Goal: Information Seeking & Learning: Learn about a topic

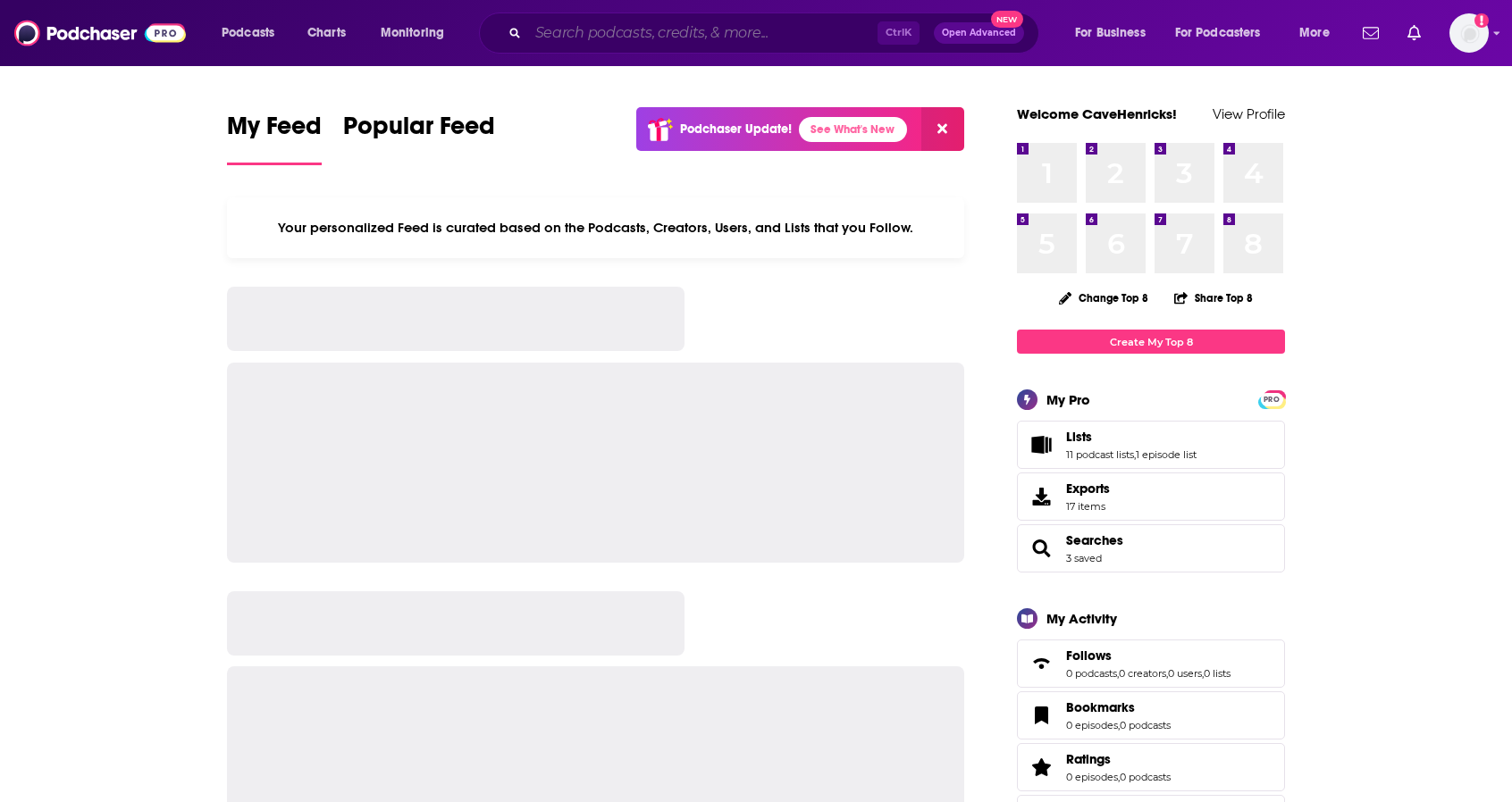
click at [537, 33] on input "Search podcasts, credits, & more..." at bounding box center [702, 33] width 349 height 29
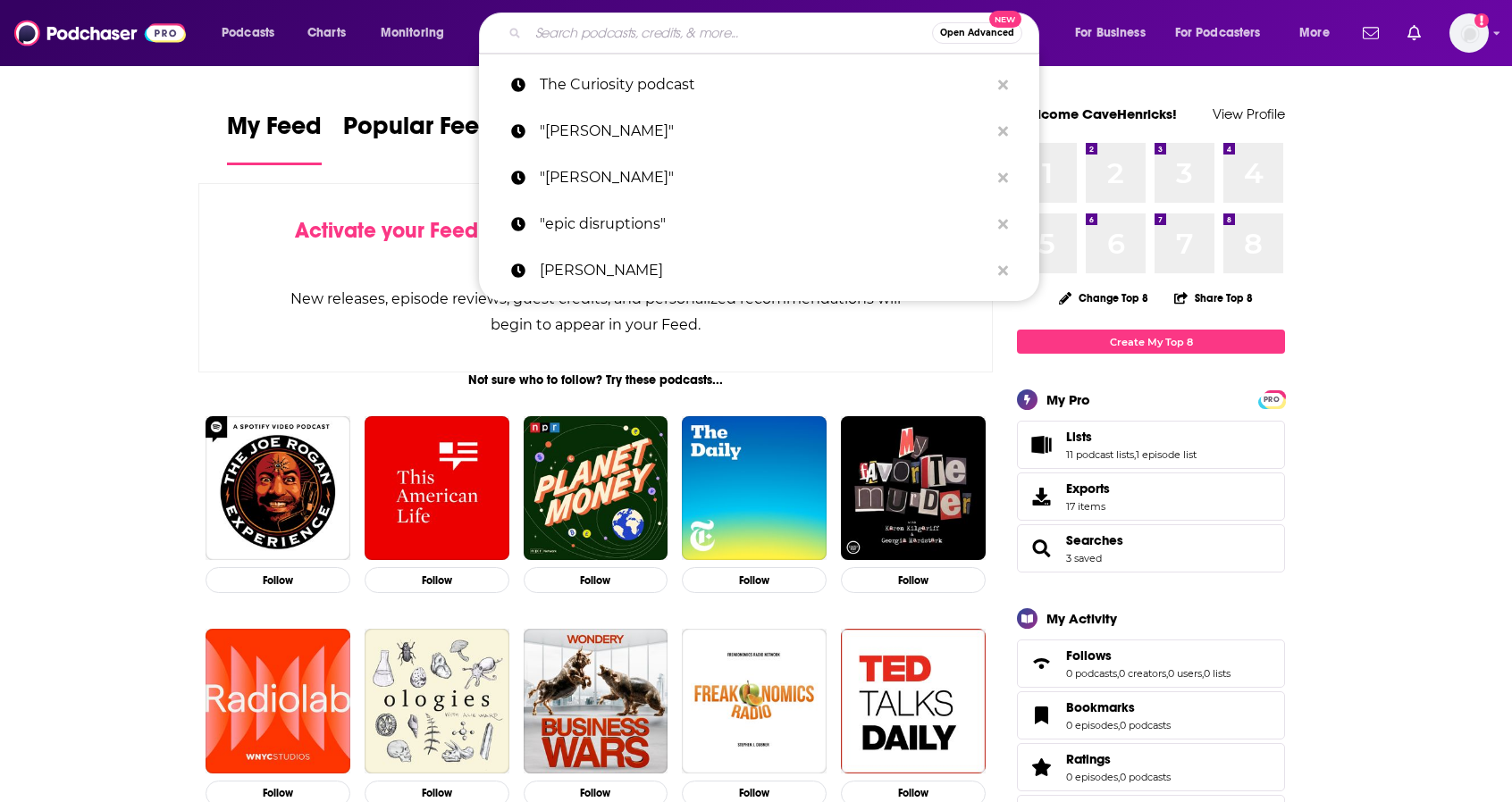
paste input "Second Life"
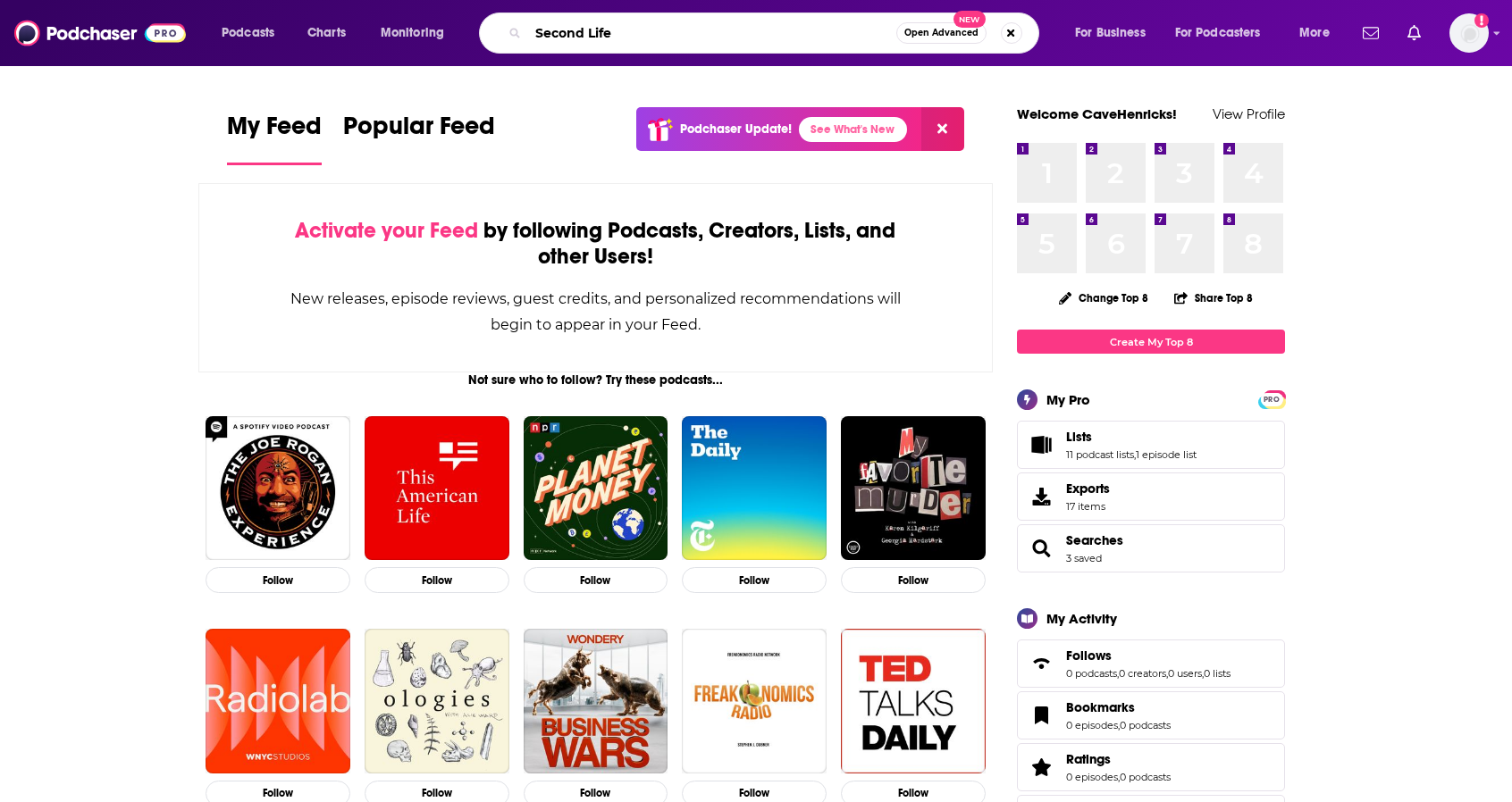
type input "Second Life"
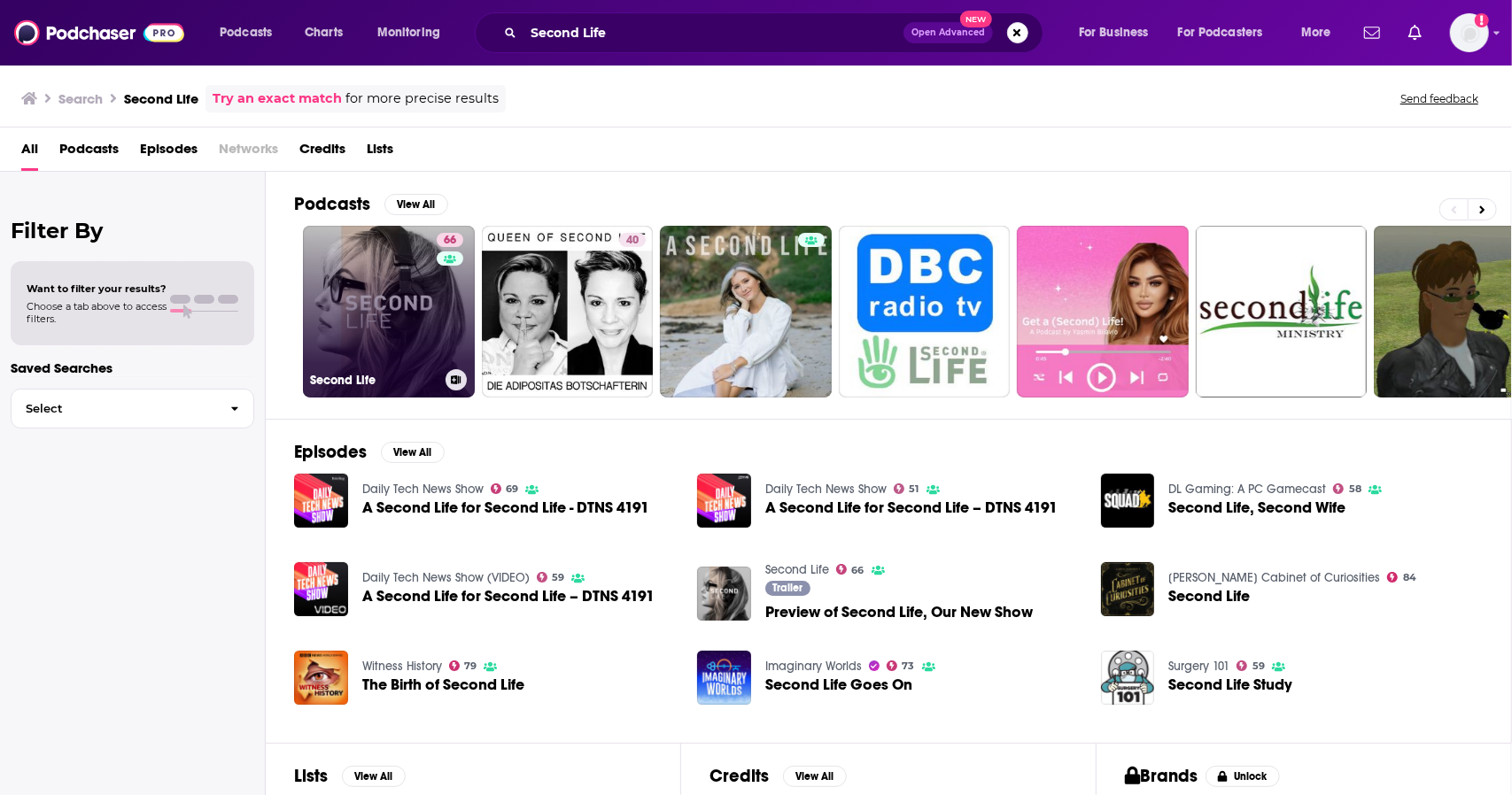
click at [326, 338] on link "66 Second Life" at bounding box center [388, 312] width 172 height 172
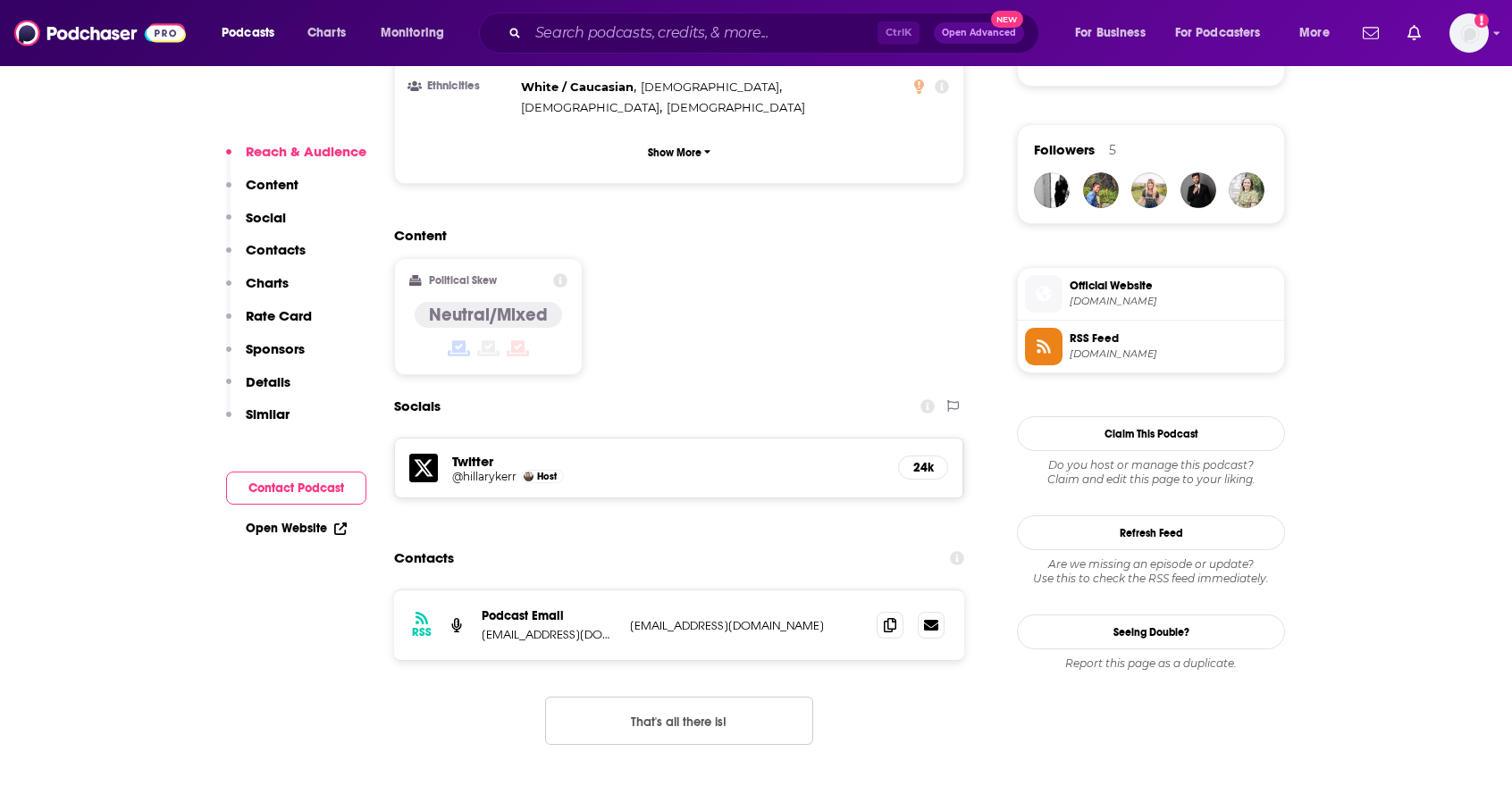
scroll to position [1250, 0]
click at [893, 616] on icon at bounding box center [890, 622] width 12 height 14
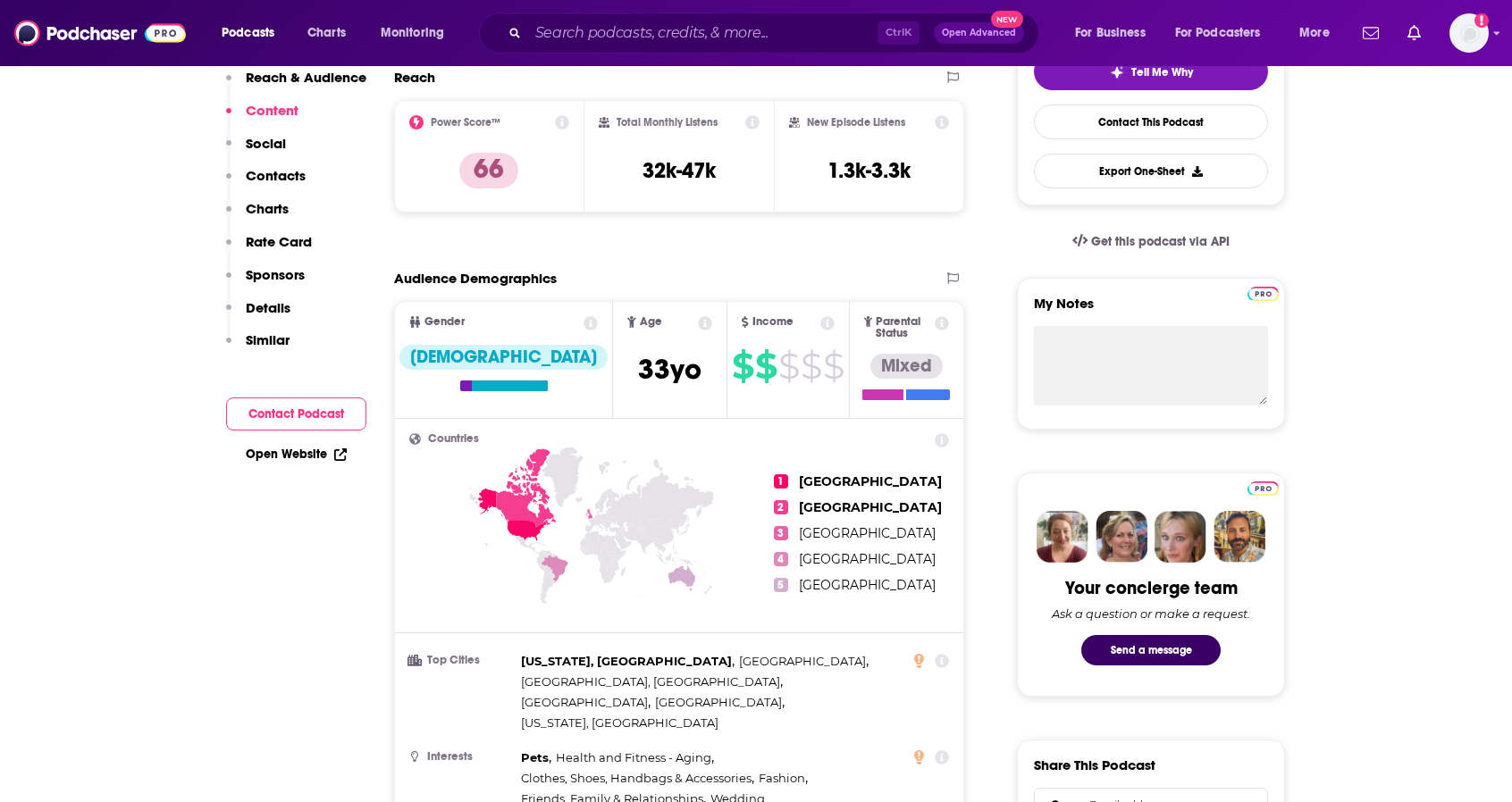
scroll to position [0, 0]
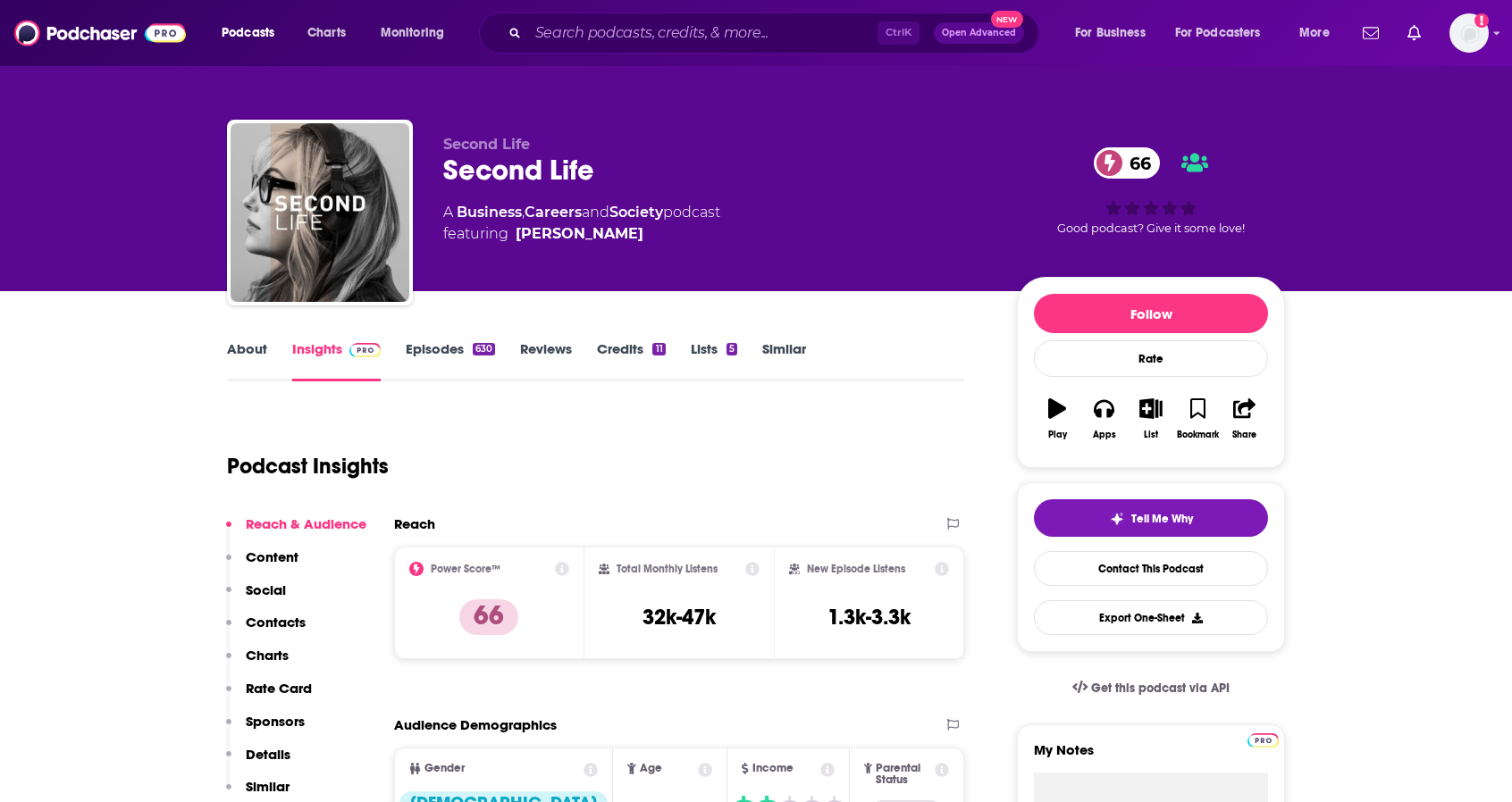
click at [262, 349] on link "About" at bounding box center [247, 361] width 40 height 41
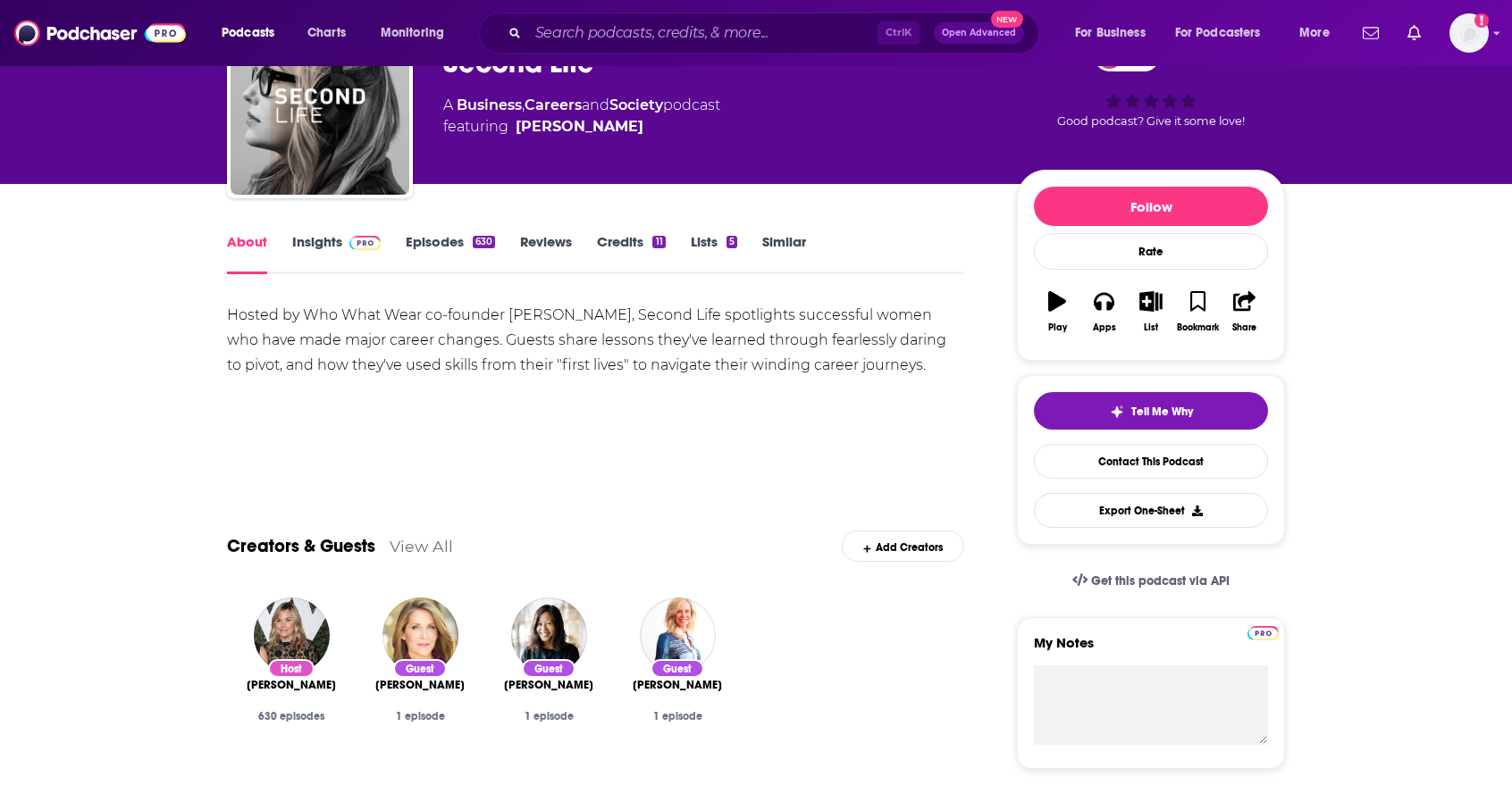
scroll to position [89, 0]
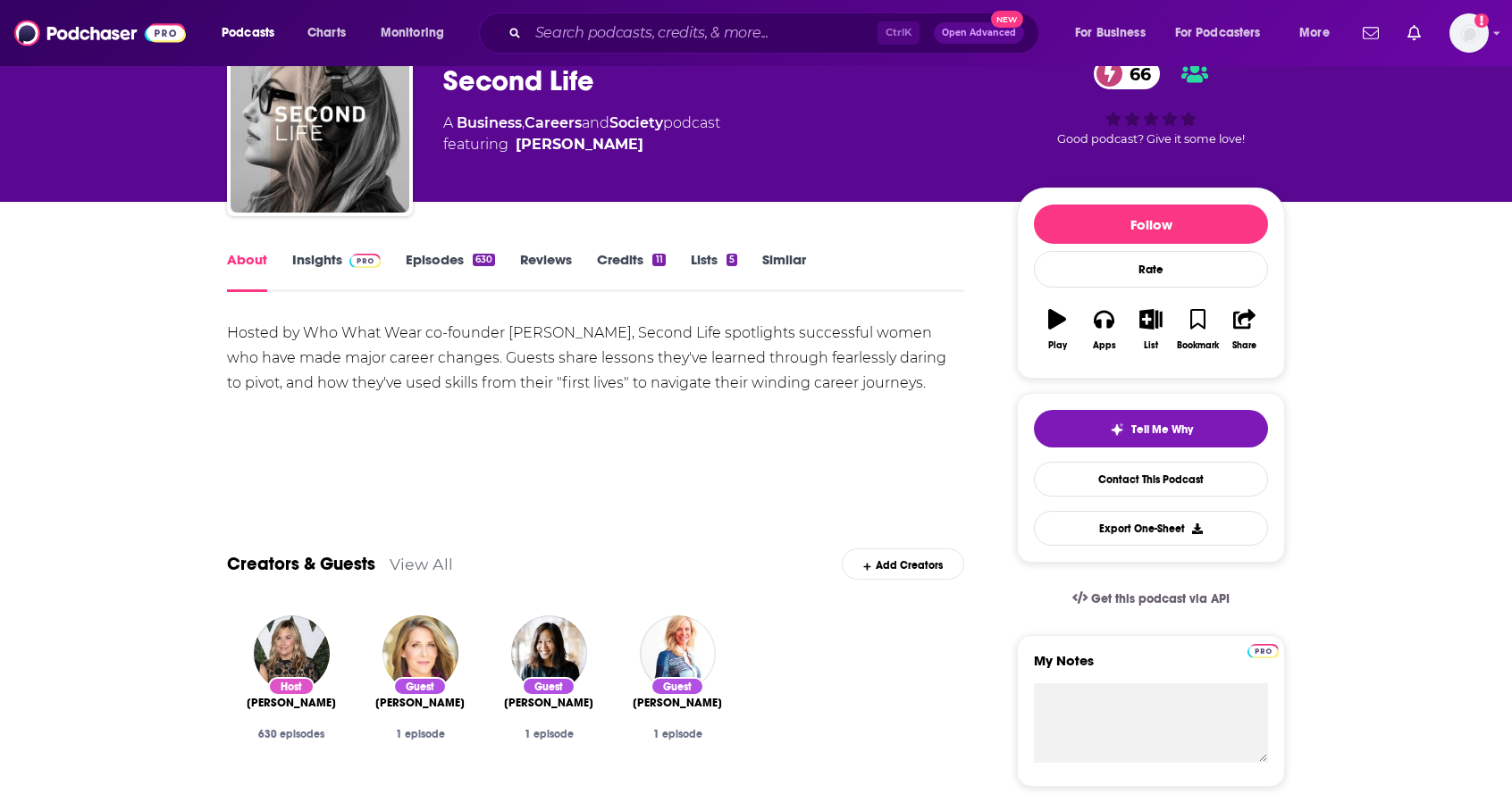
click at [316, 255] on link "Insights" at bounding box center [336, 272] width 88 height 41
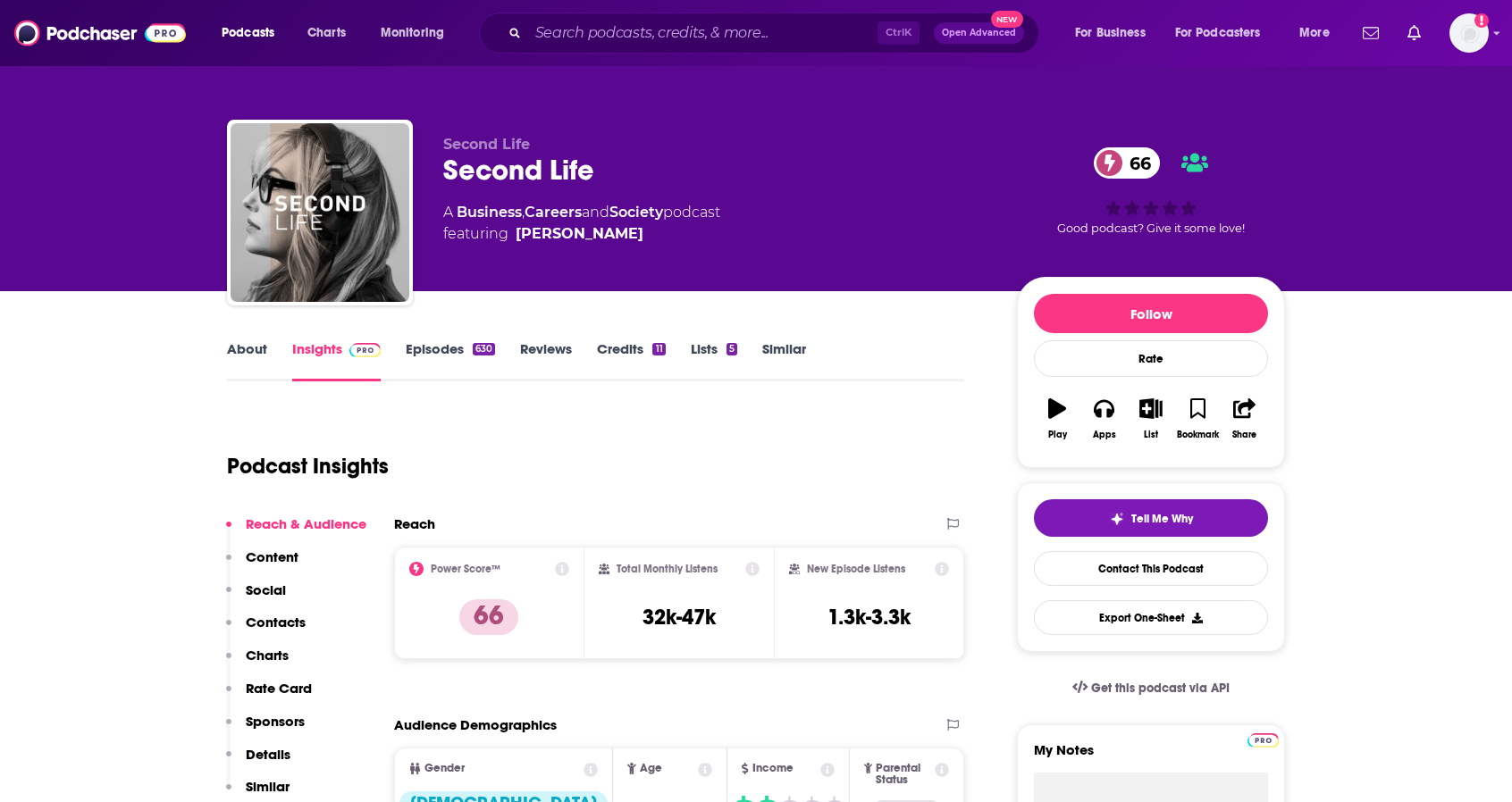
click at [236, 351] on link "About" at bounding box center [247, 361] width 40 height 41
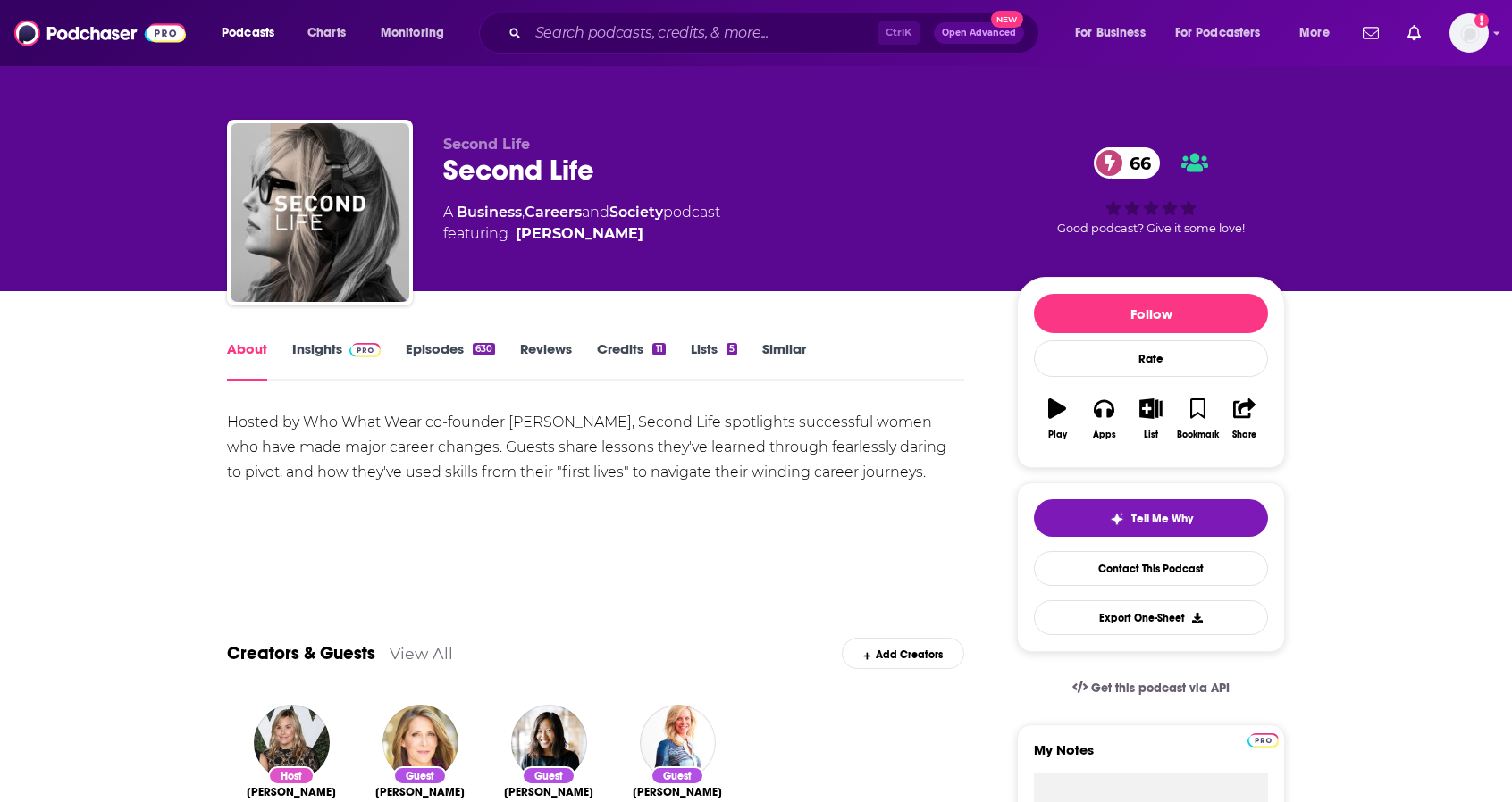
click at [532, 422] on div "Hosted by Who What Wear co-founder [PERSON_NAME], Second Life spotlights succes…" at bounding box center [595, 448] width 737 height 75
copy div "[PERSON_NAME]"
drag, startPoint x: 601, startPoint y: 170, endPoint x: 441, endPoint y: 170, distance: 160.0
click at [441, 170] on div "Second Life Second Life 66 A Business , Careers and Society podcast featuring […" at bounding box center [756, 216] width 1058 height 193
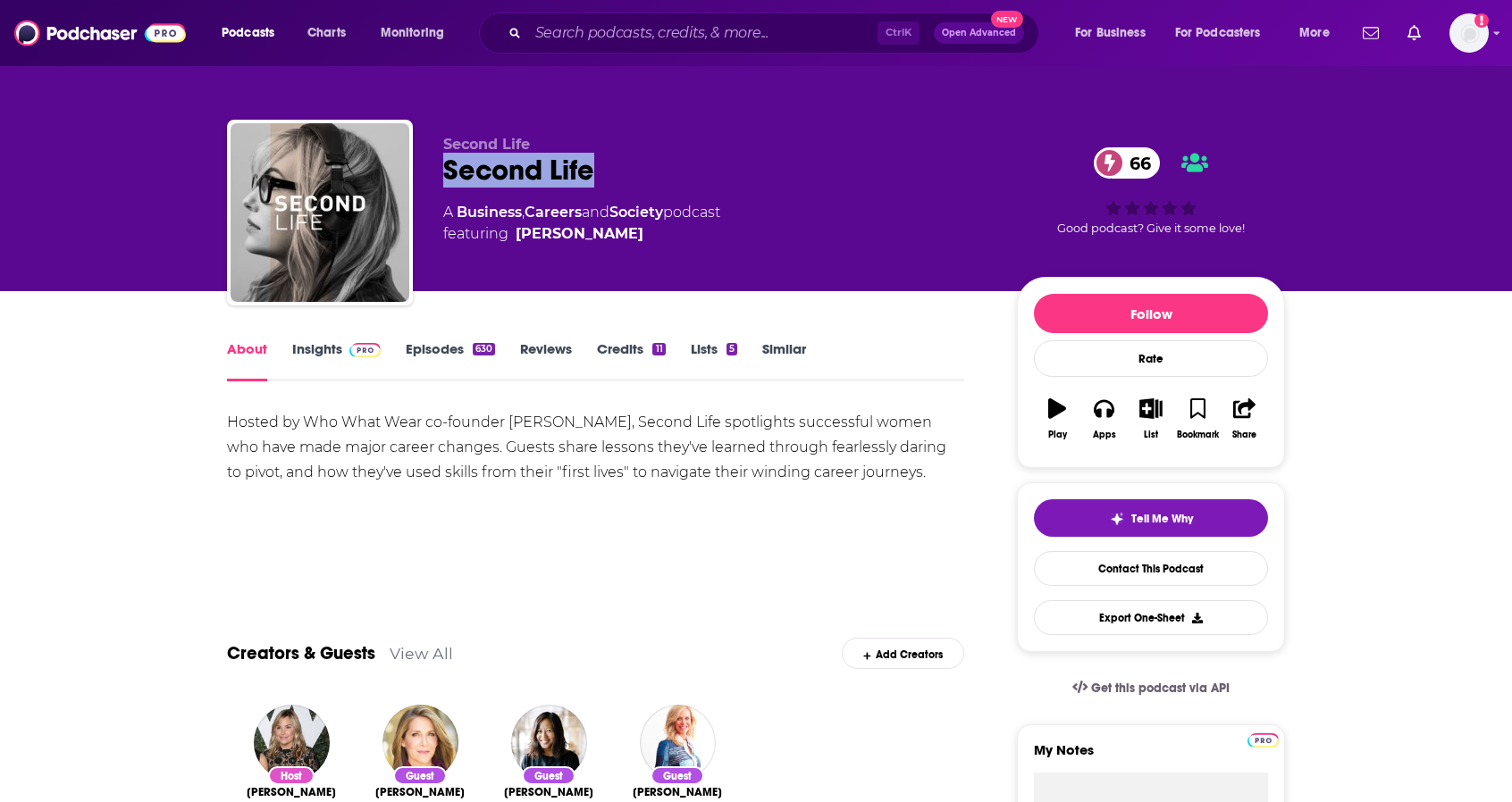
copy h1 "Second Life"
click at [306, 346] on link "Insights" at bounding box center [336, 361] width 88 height 41
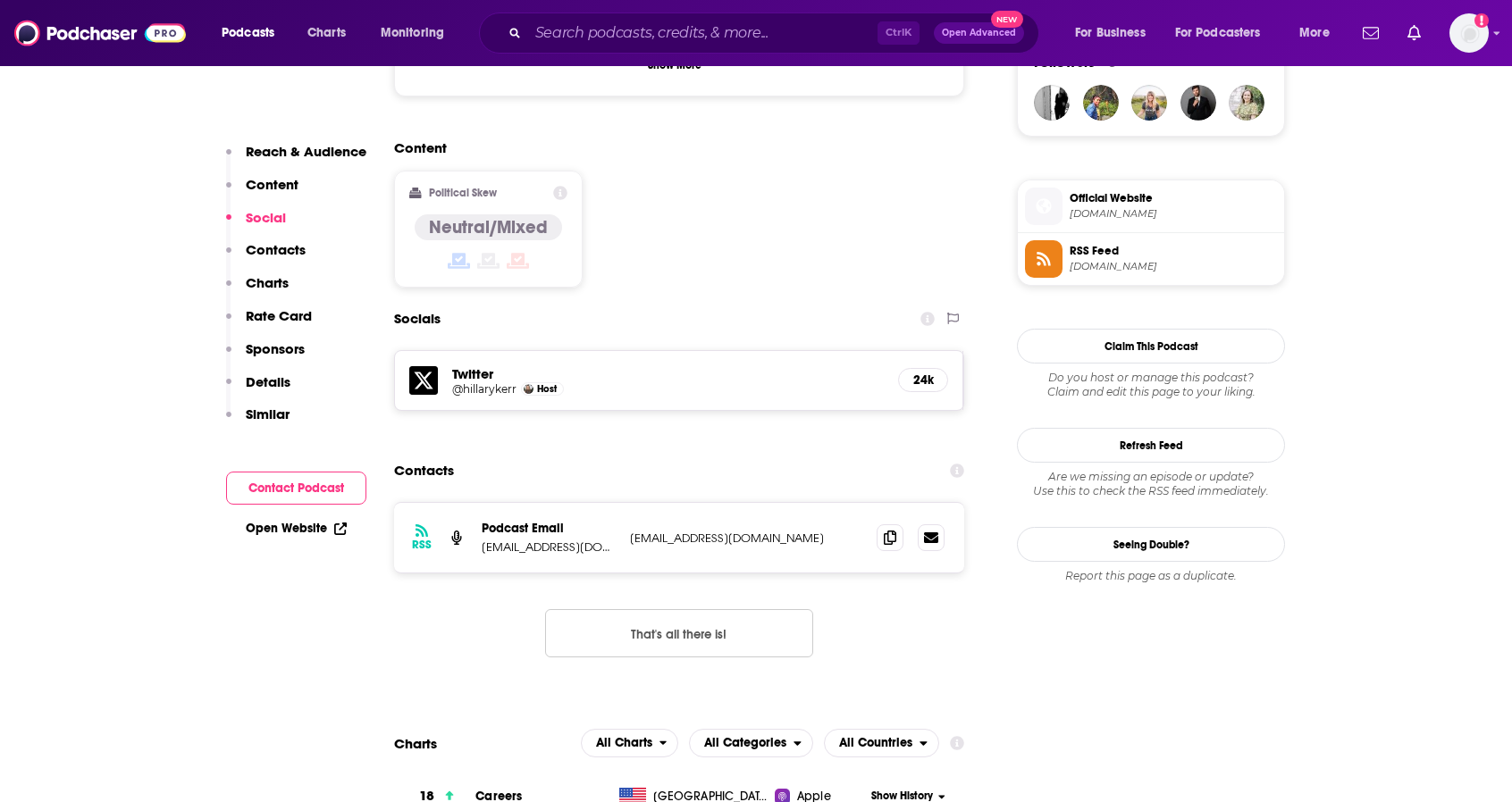
scroll to position [1340, 0]
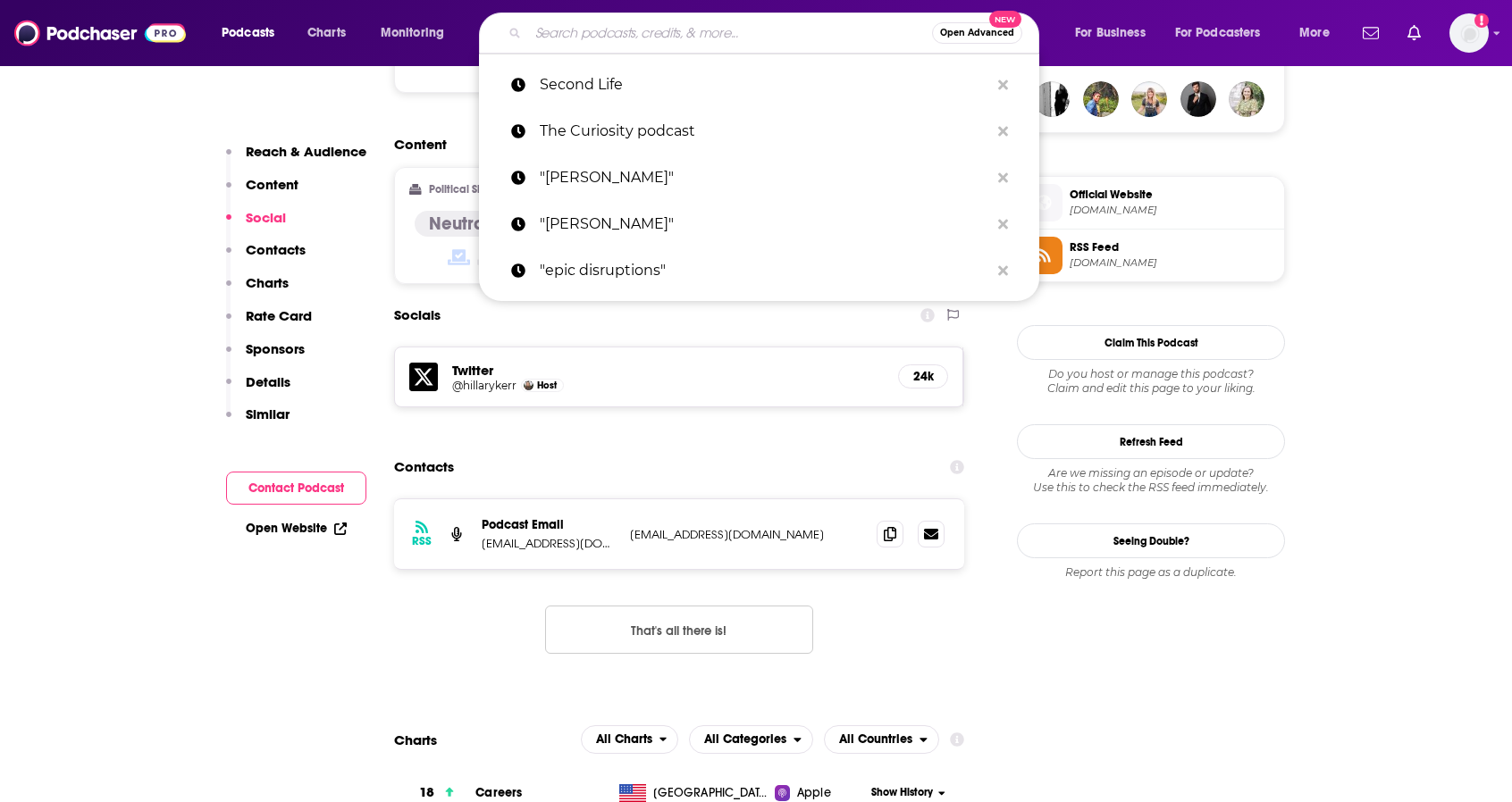
click at [663, 33] on input "Search podcasts, credits, & more..." at bounding box center [730, 33] width 404 height 29
paste input "Women of Impact"
type input "Women of Impact"
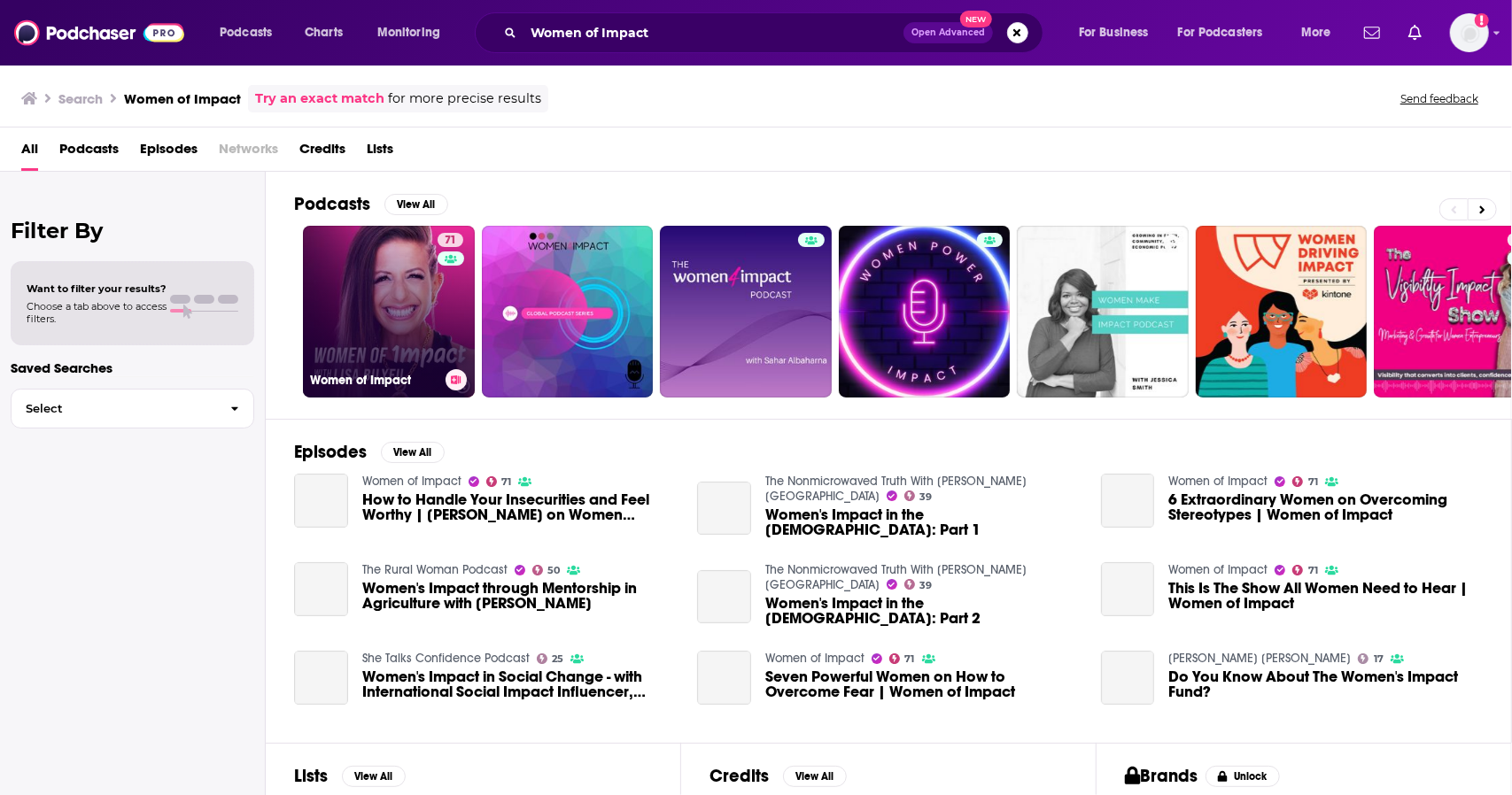
click at [429, 269] on link "71 Women of Impact" at bounding box center [388, 312] width 172 height 172
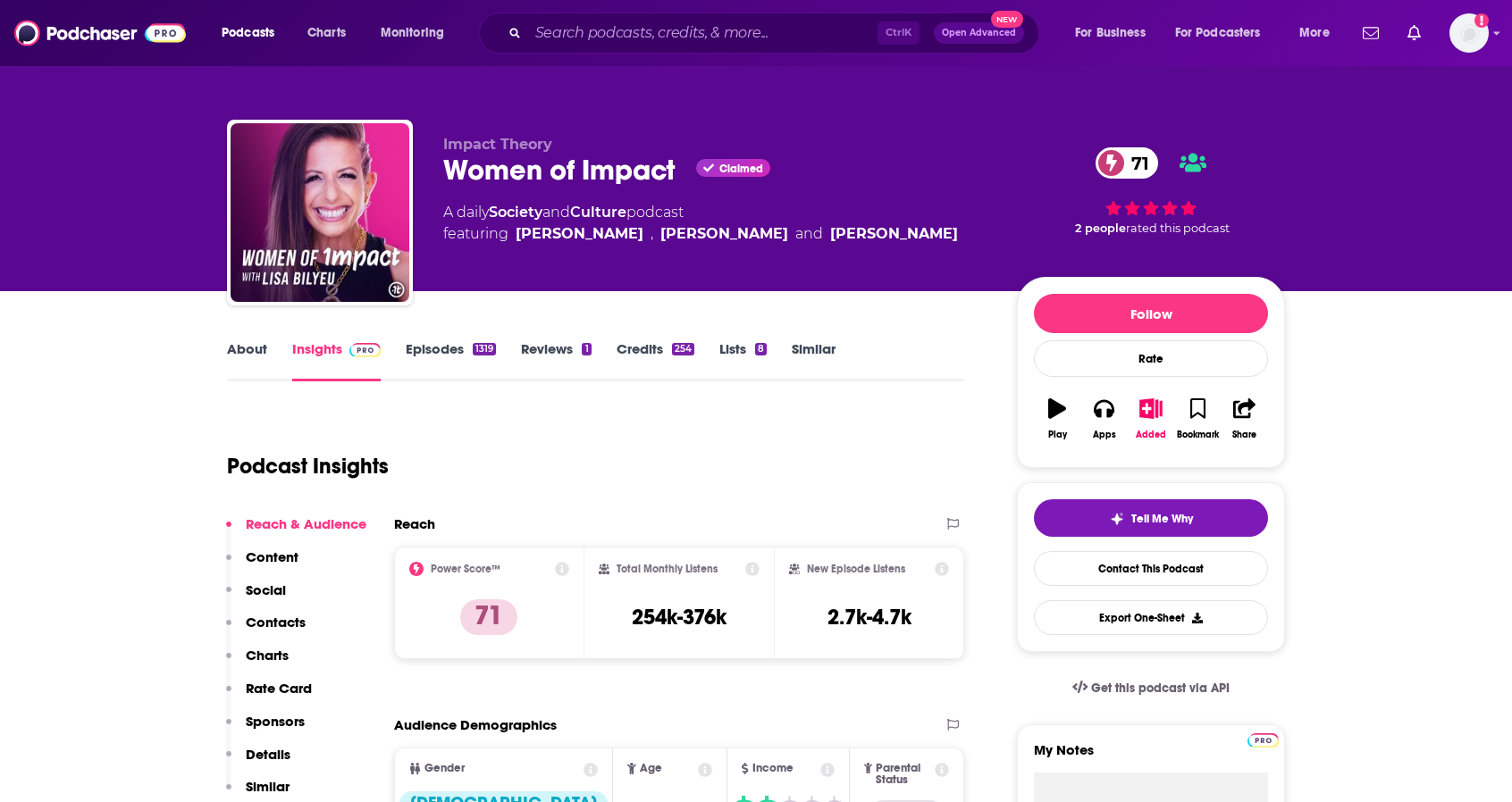
click at [259, 349] on link "About" at bounding box center [247, 361] width 40 height 41
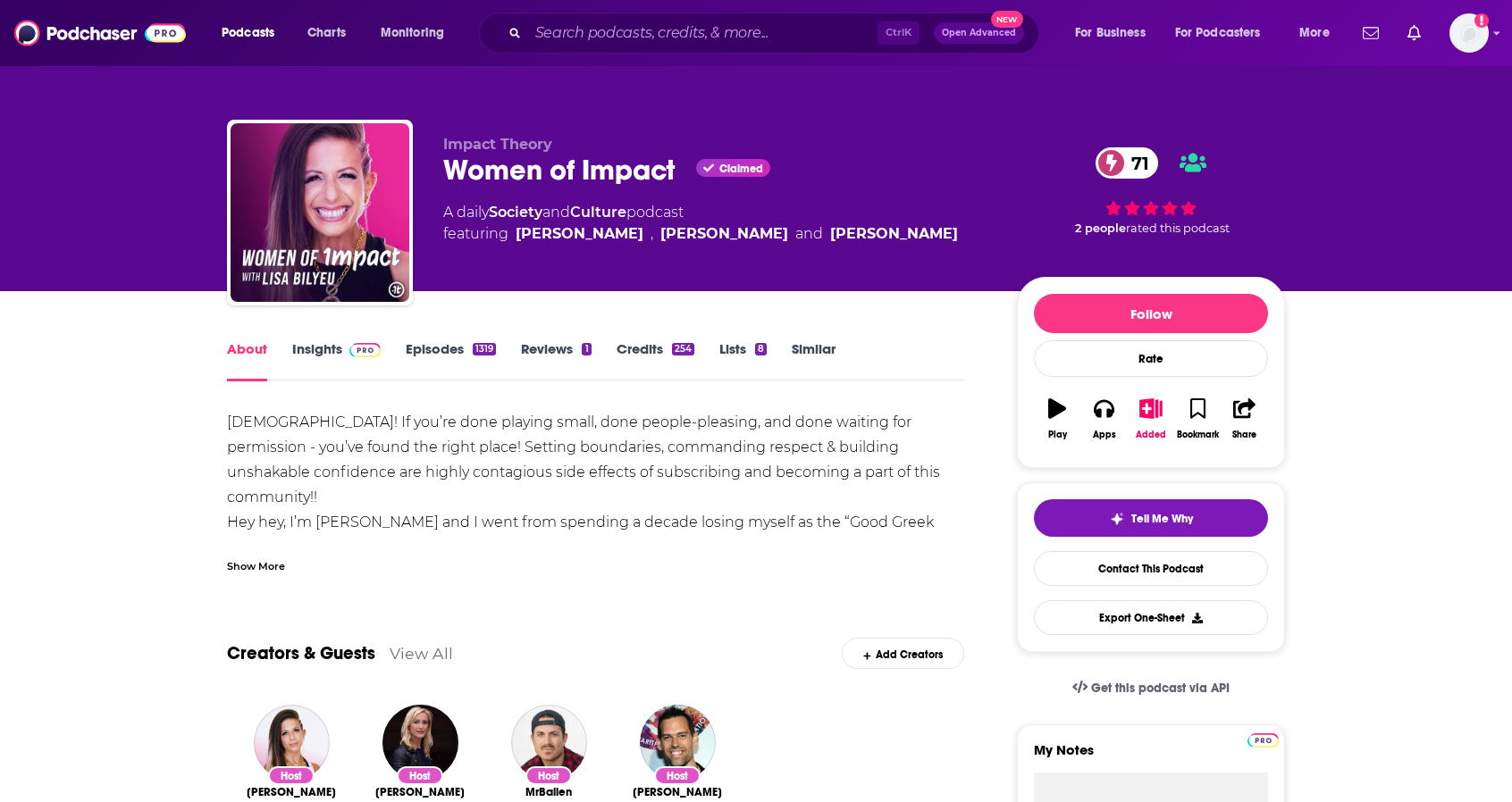
click at [305, 349] on link "Insights" at bounding box center [336, 361] width 88 height 41
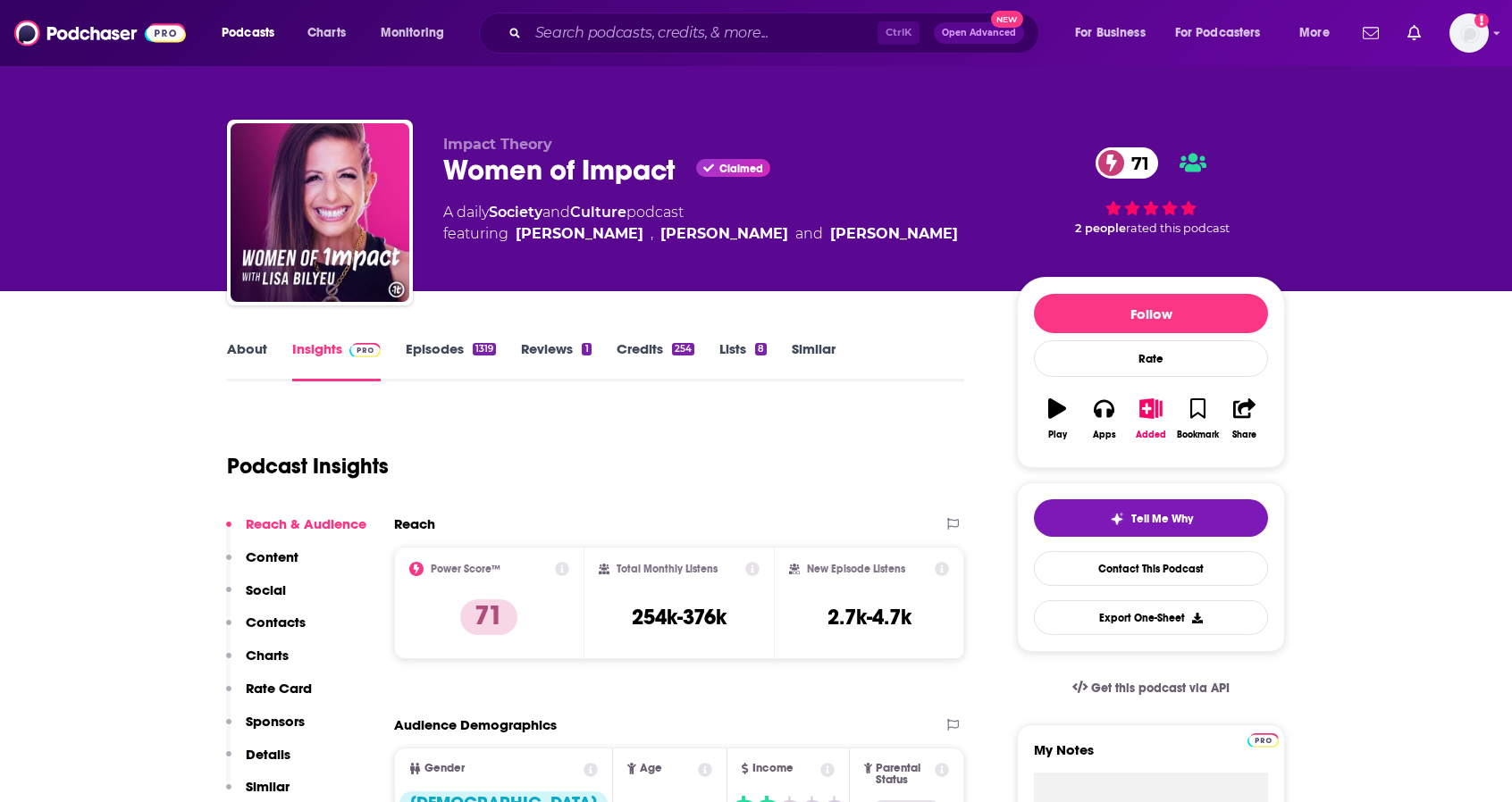
click at [253, 344] on link "About" at bounding box center [247, 361] width 40 height 41
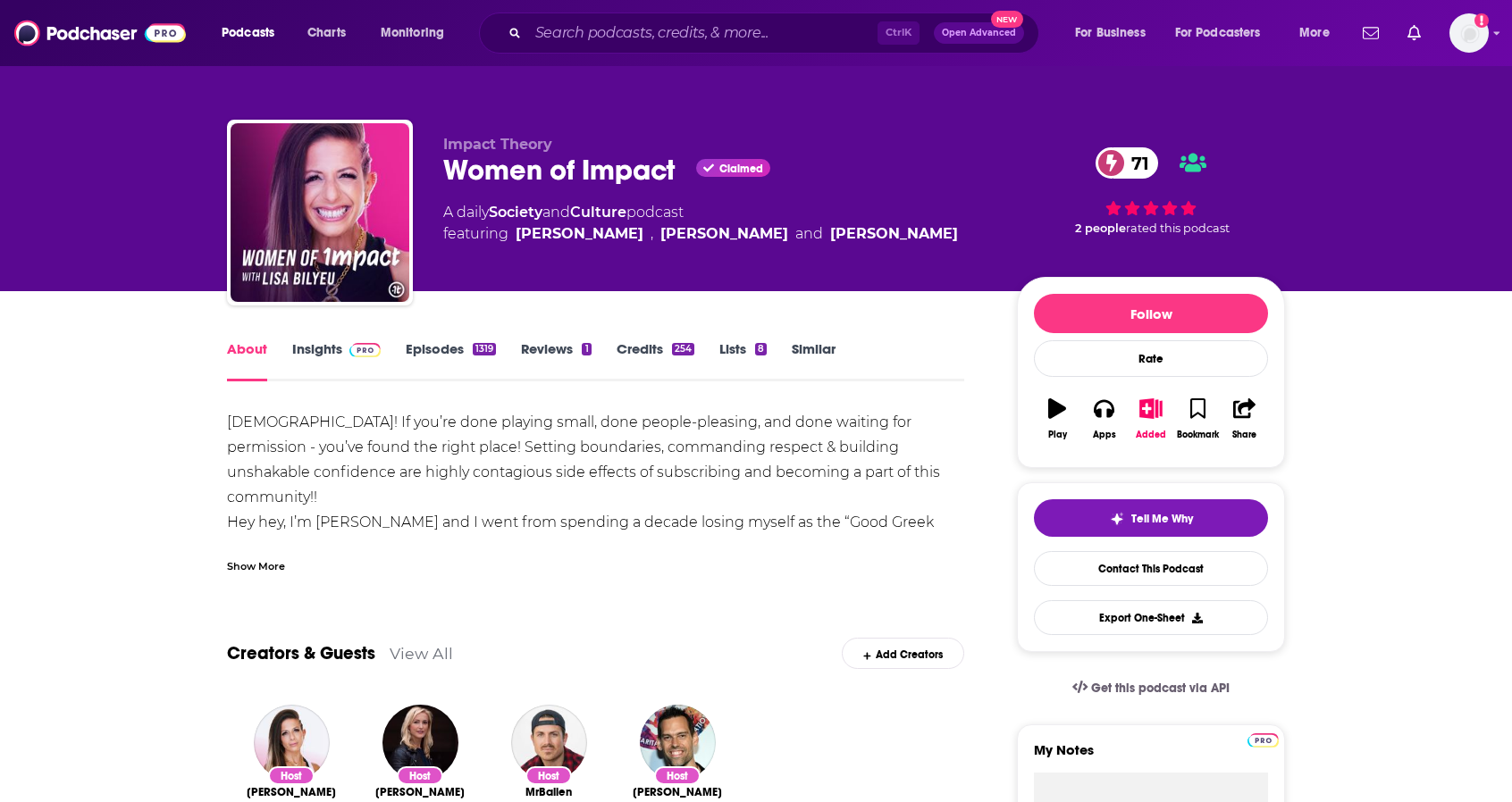
click at [324, 354] on link "Insights" at bounding box center [336, 361] width 88 height 41
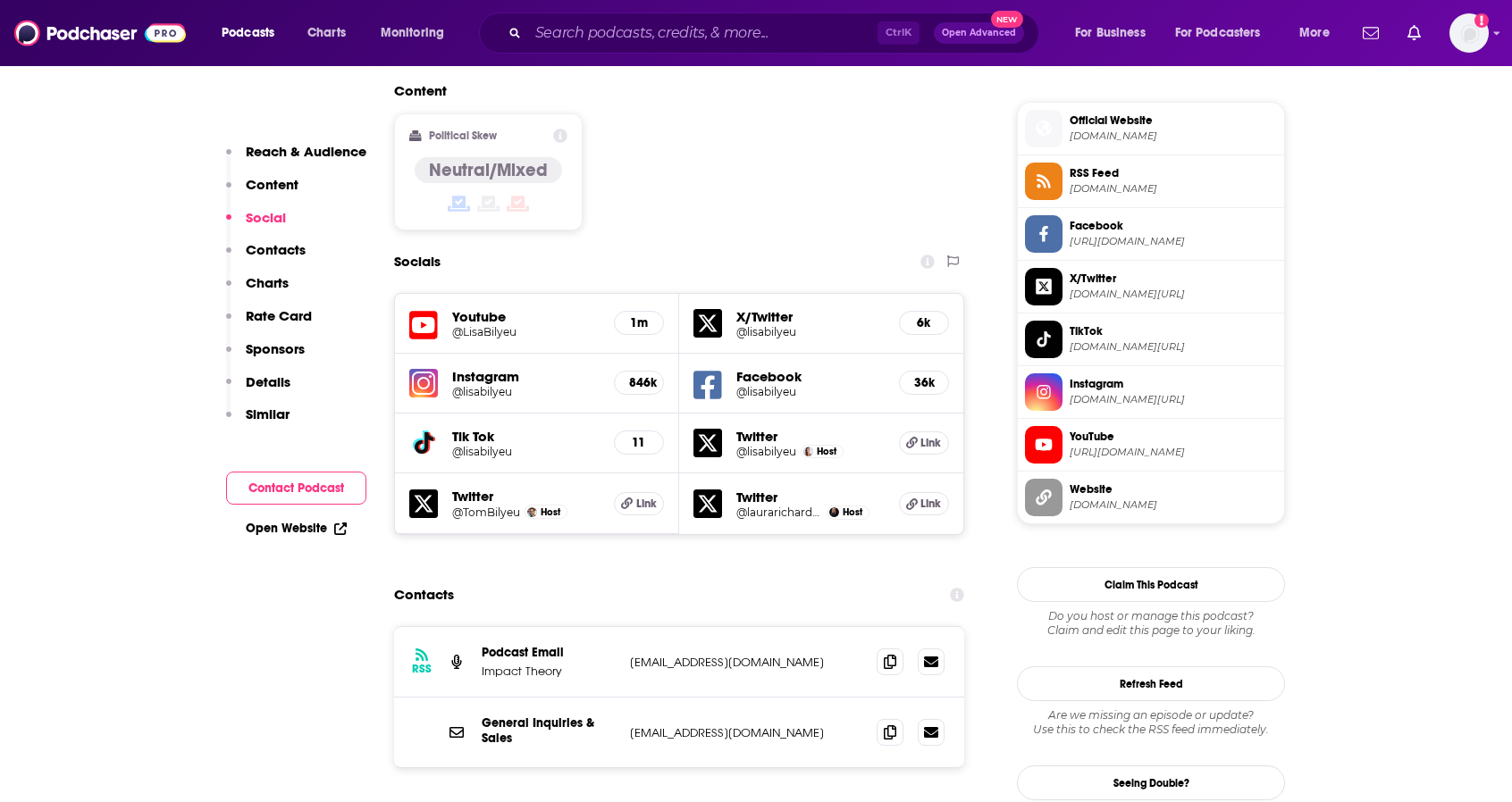
scroll to position [1429, 0]
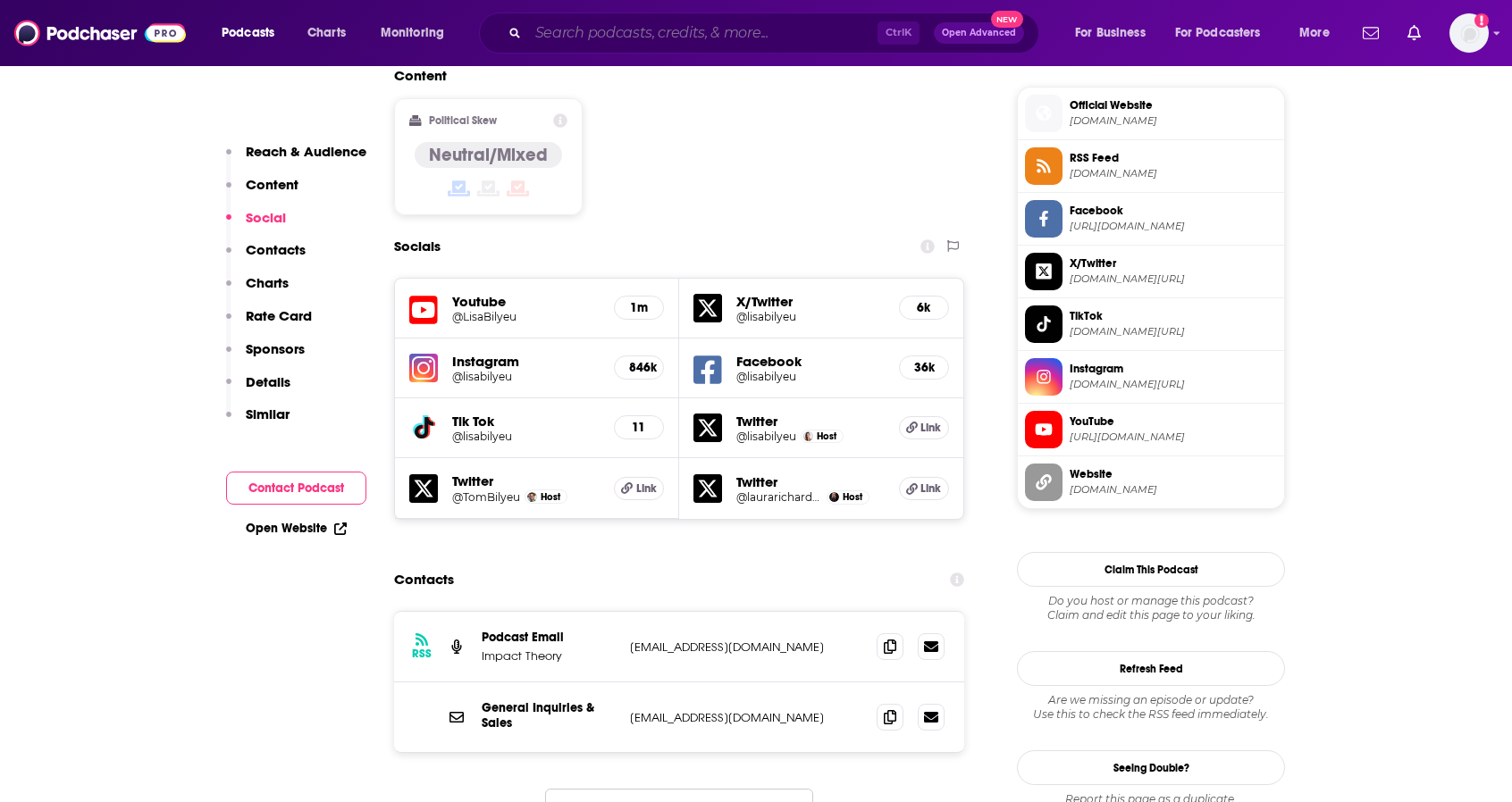
click at [611, 34] on input "Search podcasts, credits, & more..." at bounding box center [702, 33] width 349 height 29
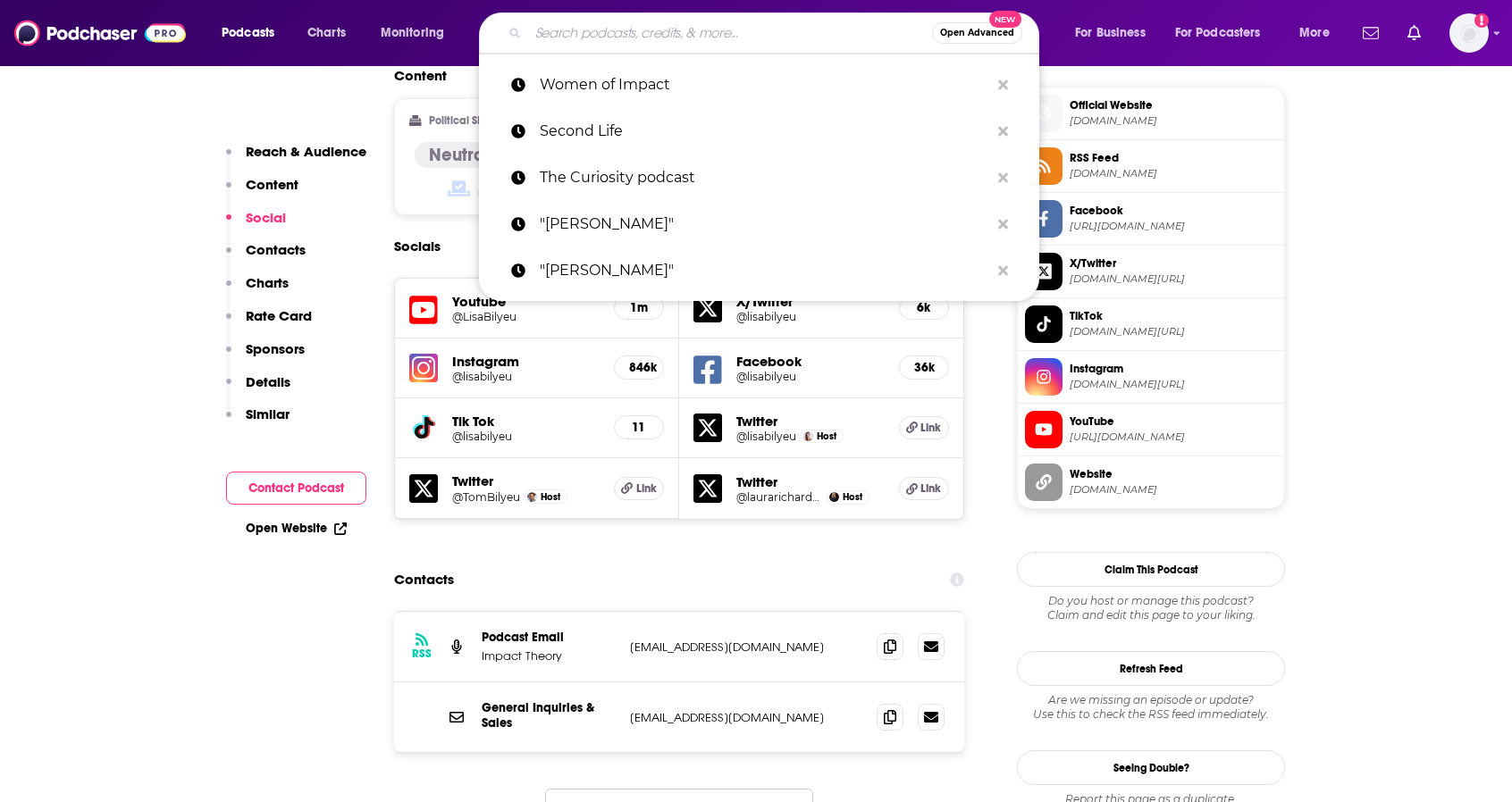
paste input "Superwomen with [PERSON_NAME]"
type input "Superwomen with [PERSON_NAME]"
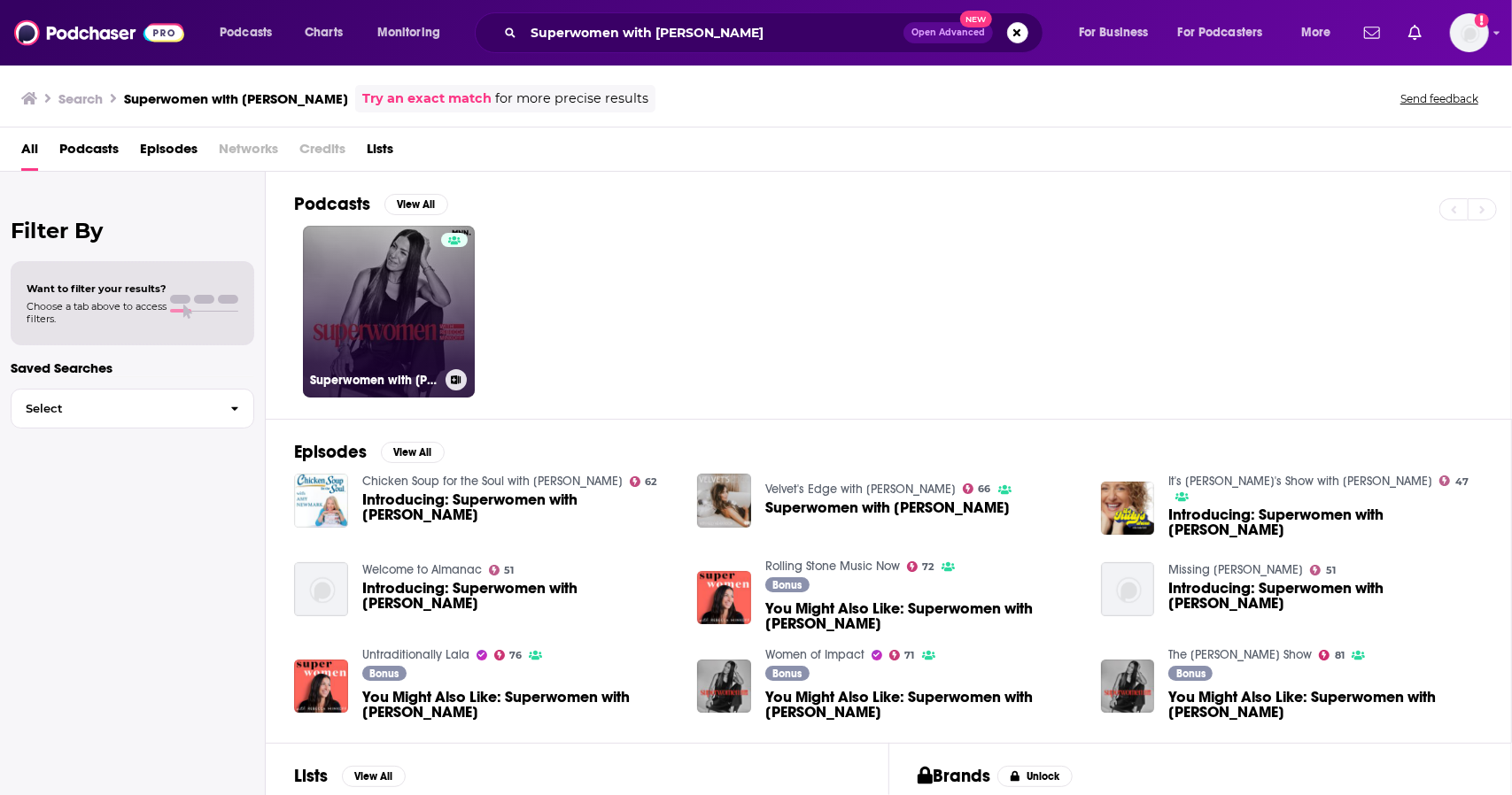
click at [360, 301] on link "Superwomen with [PERSON_NAME]" at bounding box center [388, 312] width 172 height 172
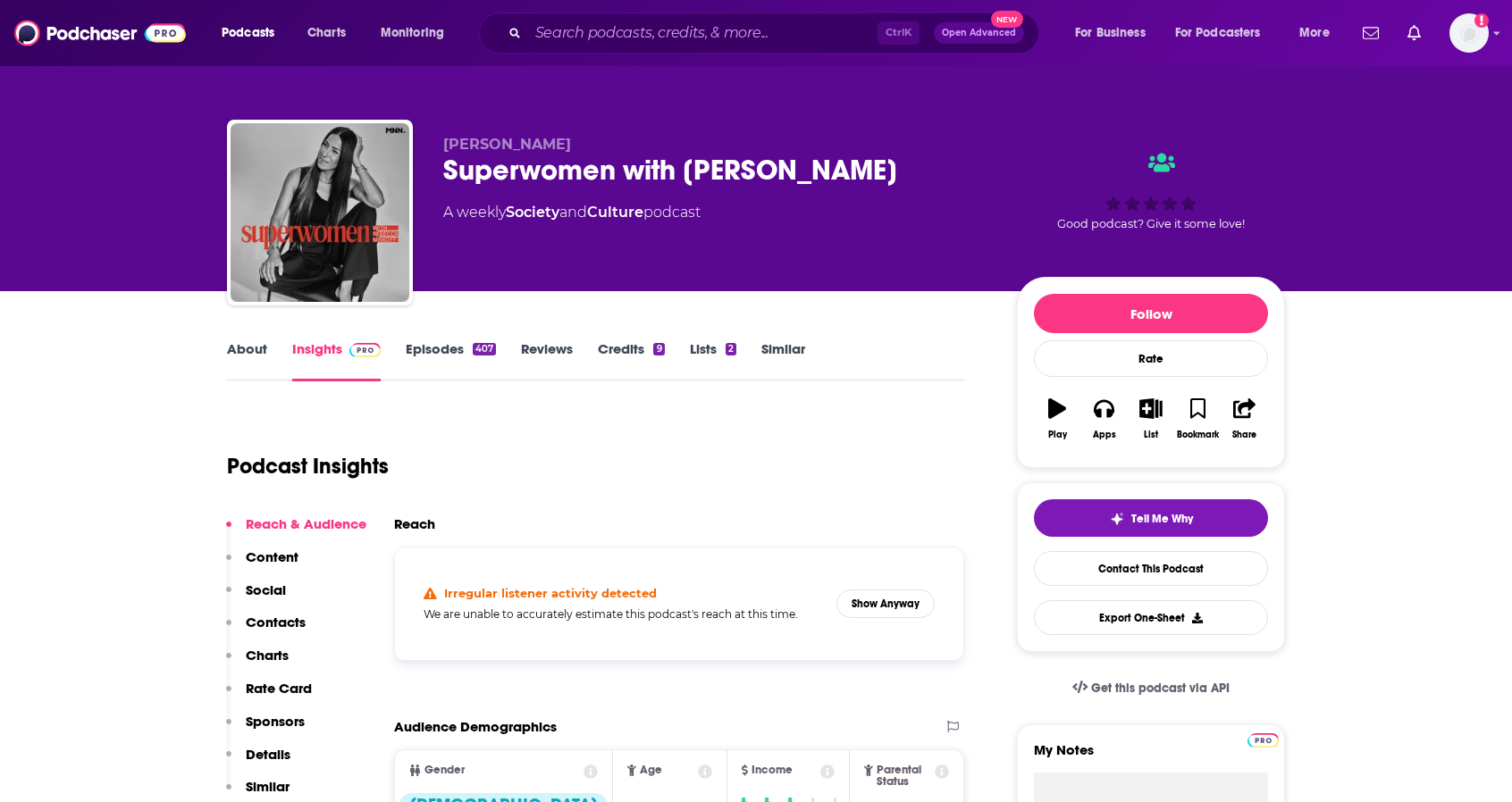
click at [248, 353] on link "About" at bounding box center [247, 361] width 40 height 41
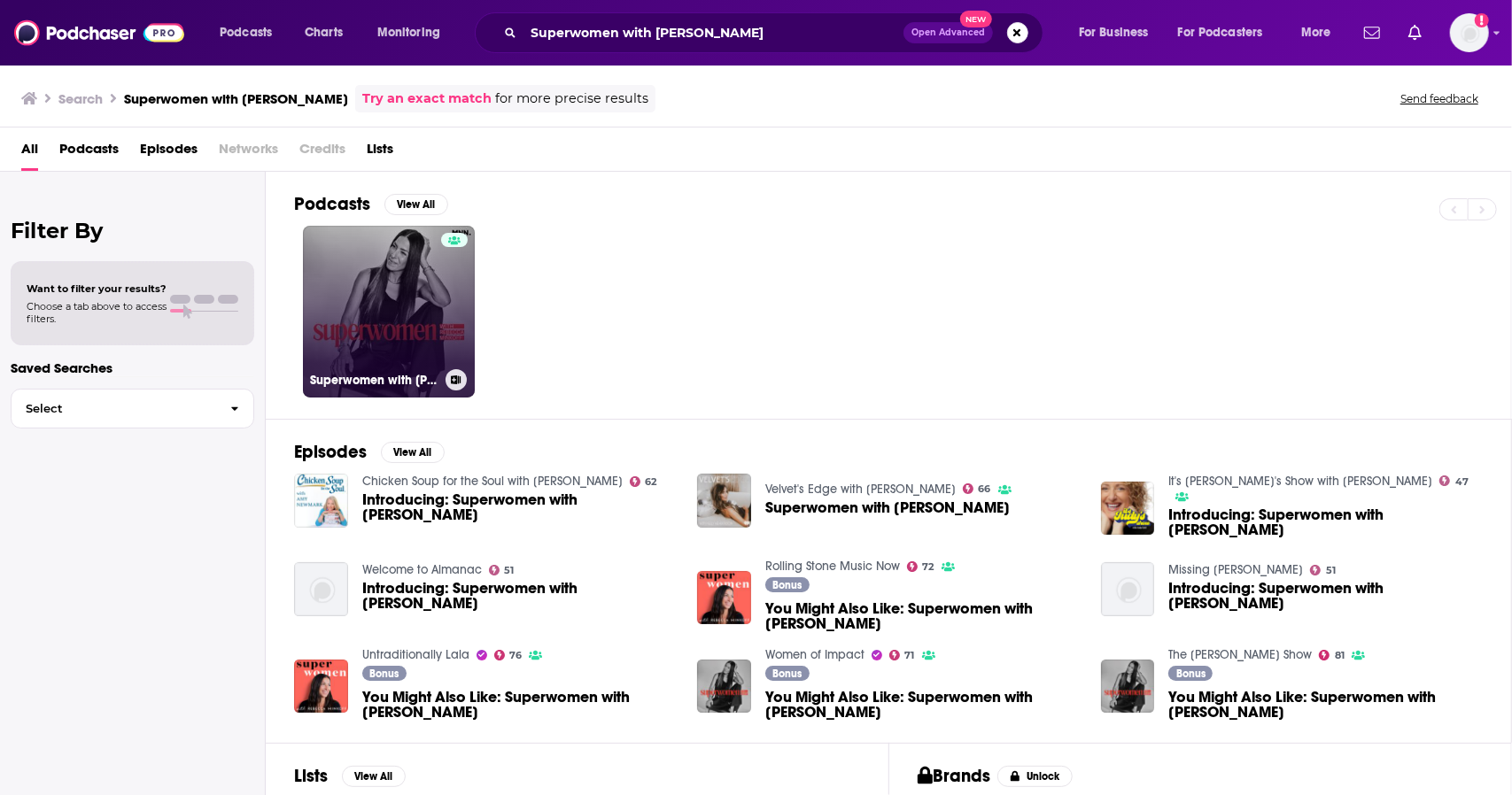
click at [414, 271] on link "Superwomen with [PERSON_NAME]" at bounding box center [388, 312] width 172 height 172
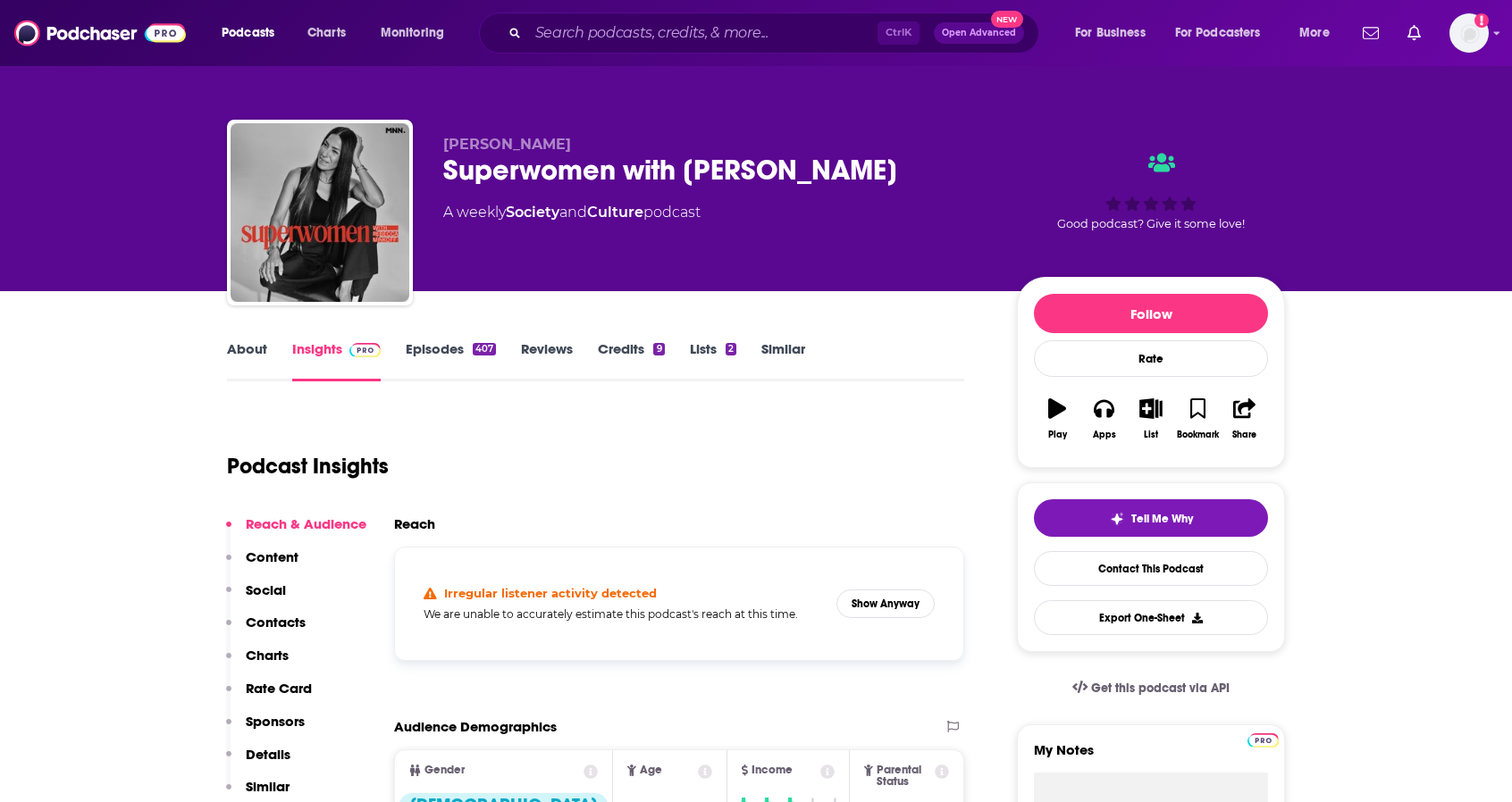
click at [237, 349] on link "About" at bounding box center [247, 361] width 40 height 41
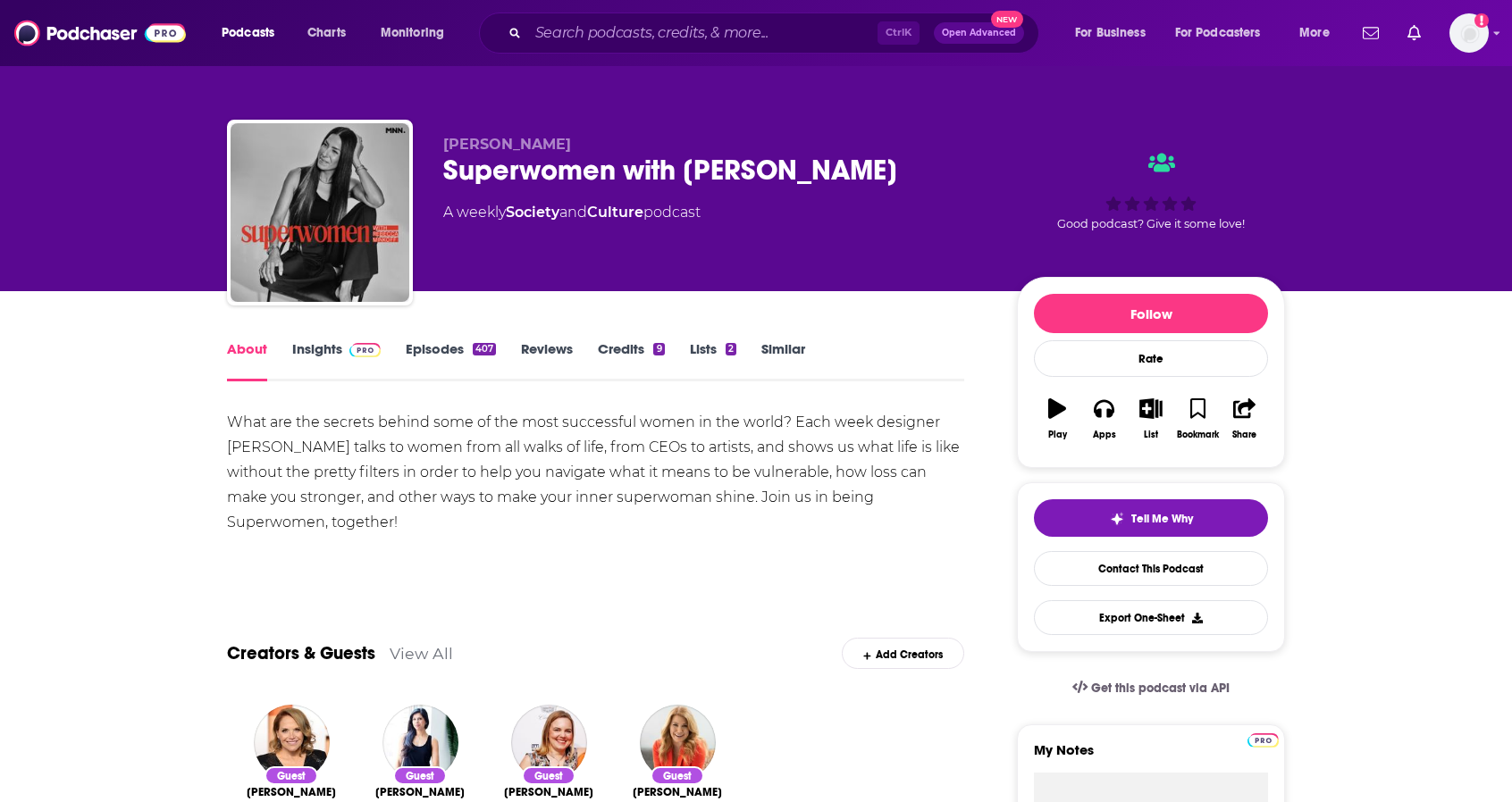
click at [326, 342] on link "Insights" at bounding box center [336, 361] width 88 height 41
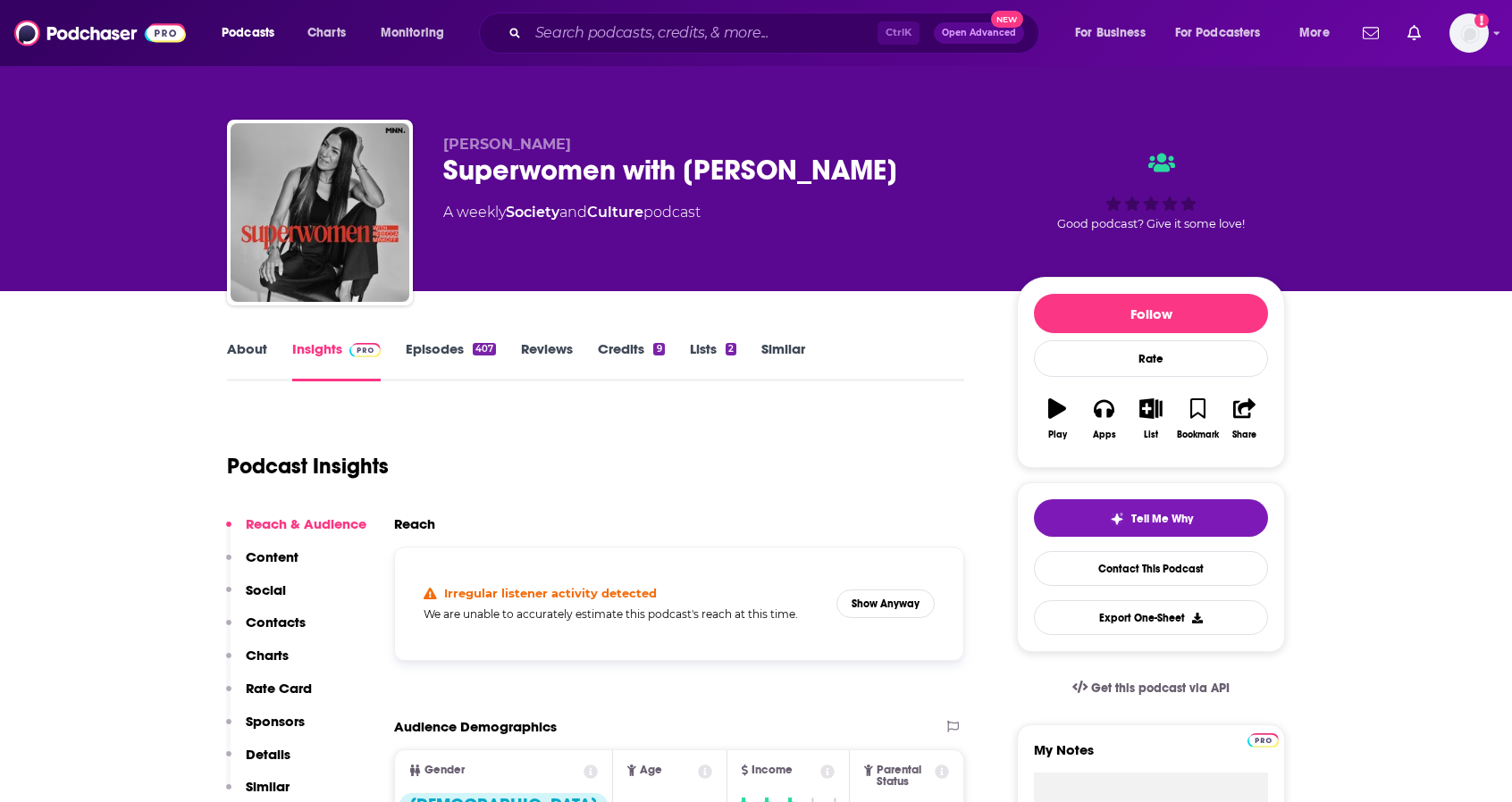
drag, startPoint x: 930, startPoint y: 168, endPoint x: 435, endPoint y: 168, distance: 495.0
click at [435, 168] on div "[PERSON_NAME] Superwomen with [PERSON_NAME] A weekly Society and Culture podcas…" at bounding box center [756, 216] width 1058 height 193
copy h2 "Superwomen with [PERSON_NAME]"
click at [880, 602] on button "Show Anyway" at bounding box center [886, 604] width 99 height 29
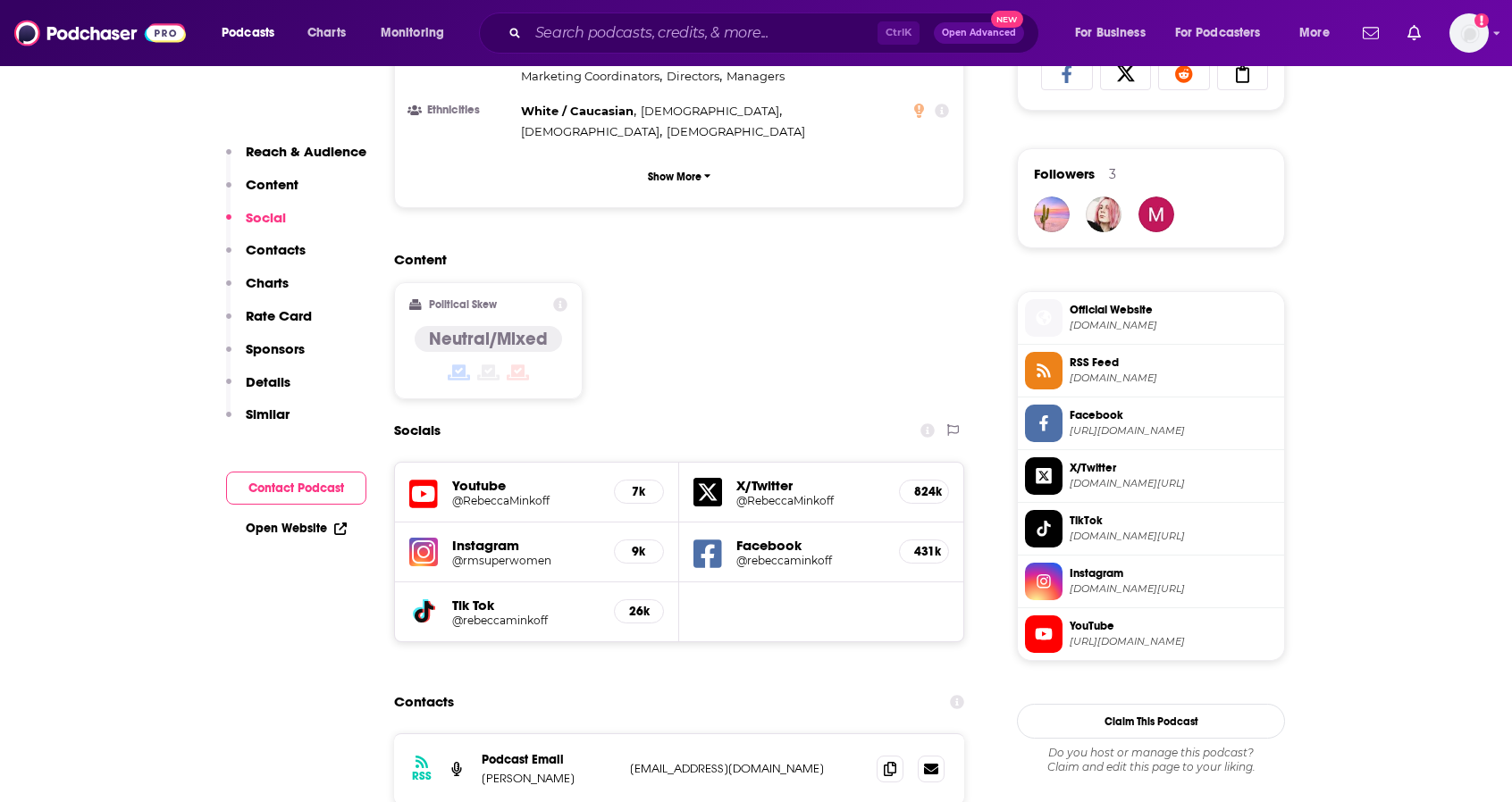
scroll to position [1250, 0]
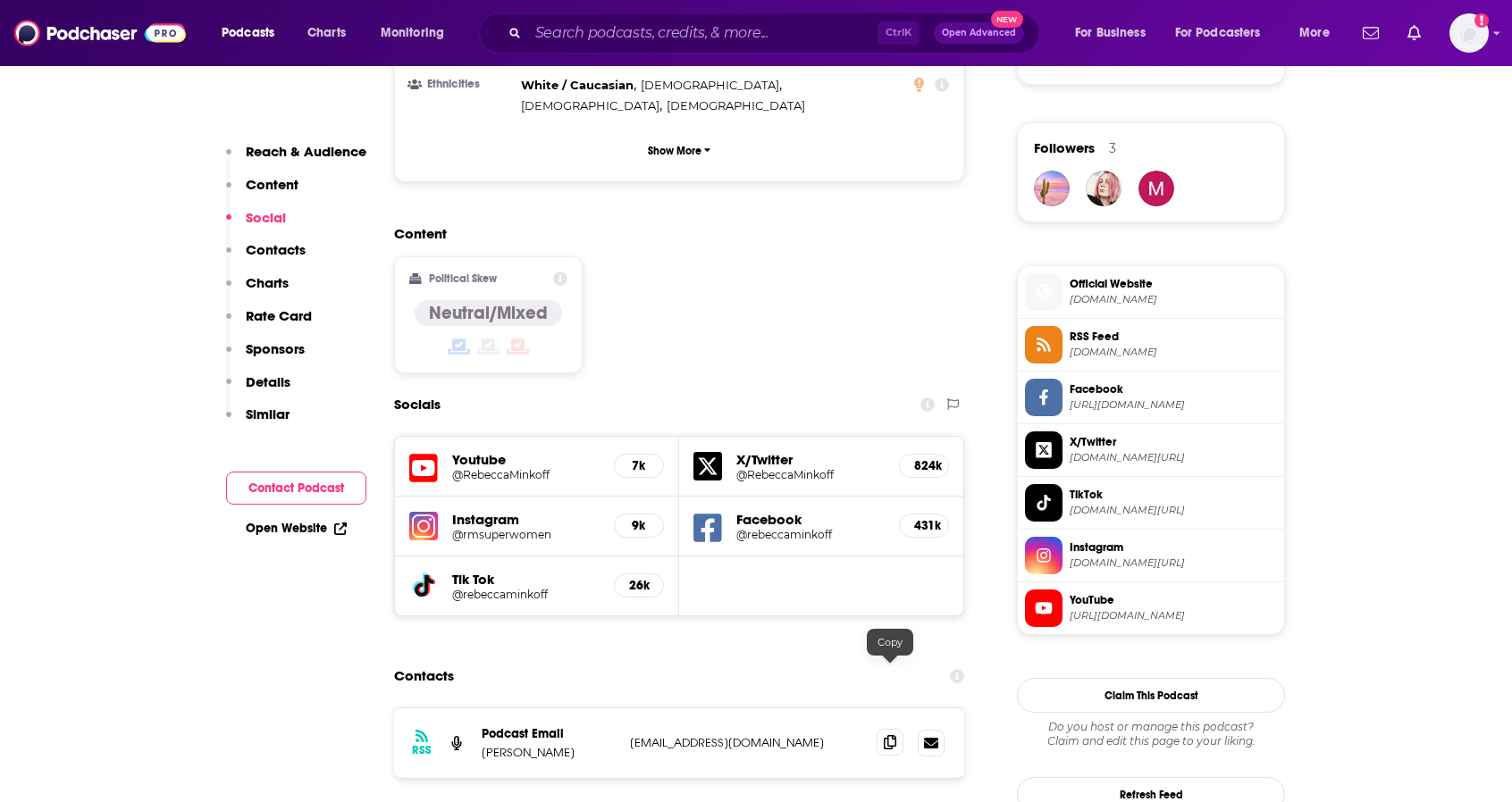
click at [885, 735] on icon at bounding box center [890, 742] width 12 height 14
click at [884, 735] on icon at bounding box center [890, 742] width 12 height 14
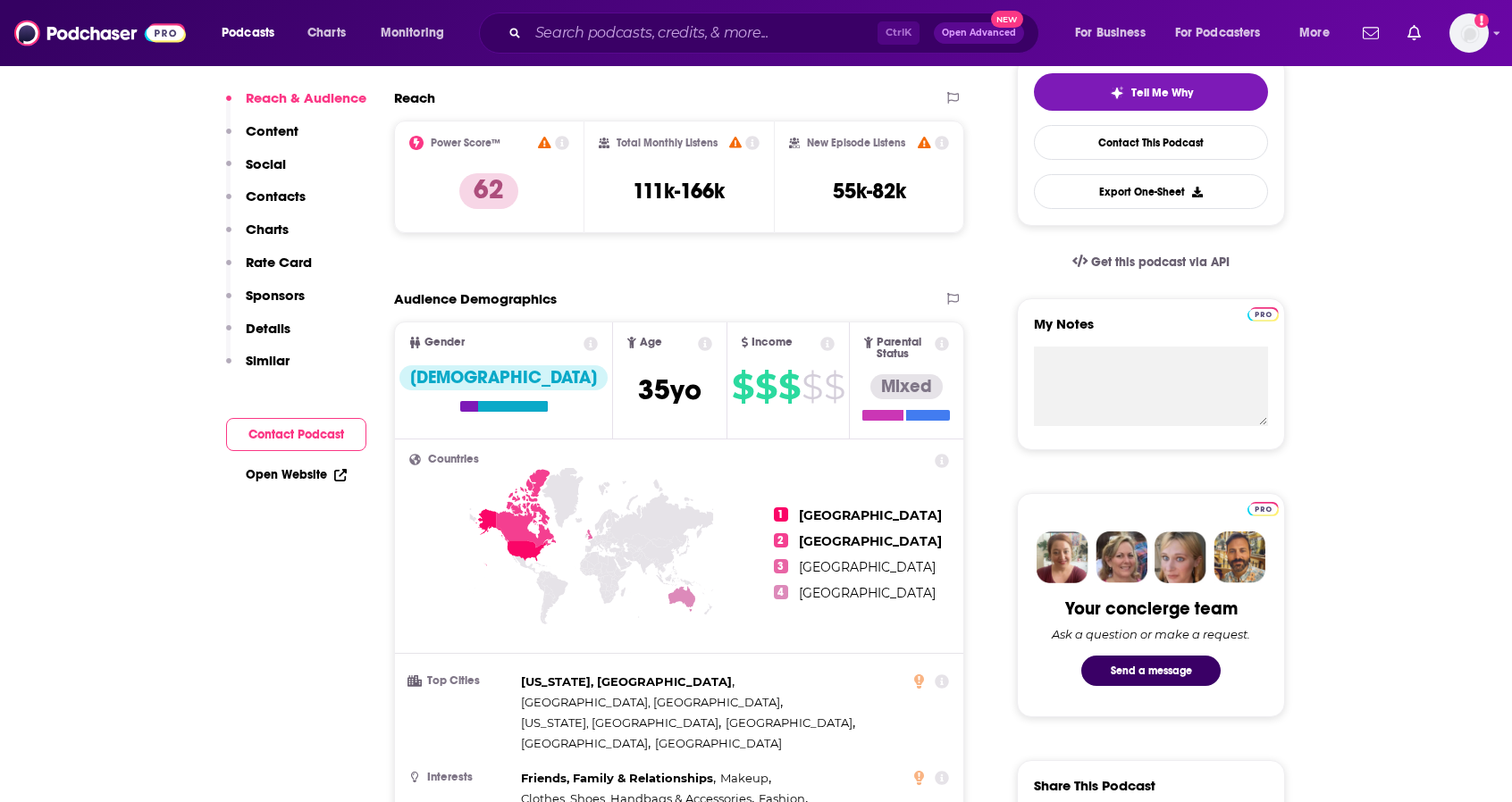
scroll to position [0, 0]
